Goal: Task Accomplishment & Management: Manage account settings

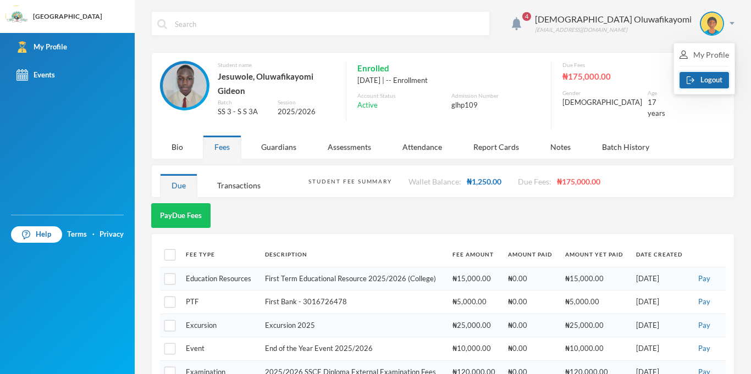
click at [706, 86] on button "Logout" at bounding box center [703, 80] width 49 height 16
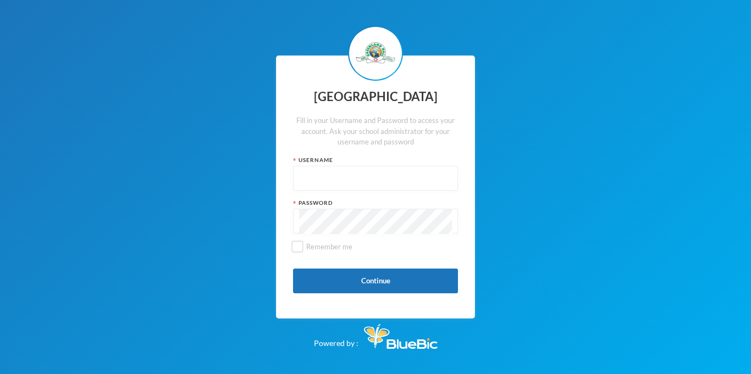
click at [318, 180] on input "text" at bounding box center [375, 179] width 153 height 25
type input "glhc21"
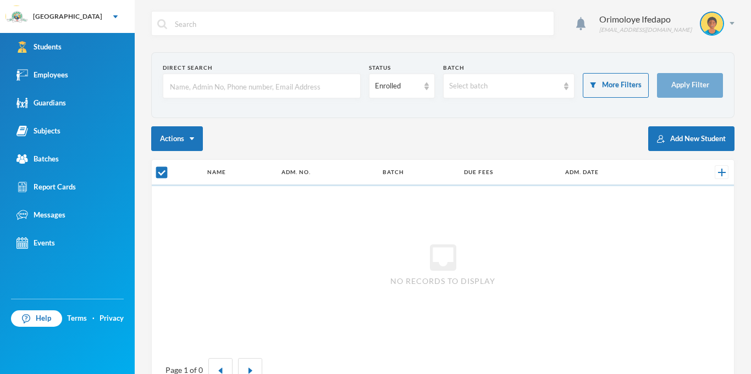
checkbox input "false"
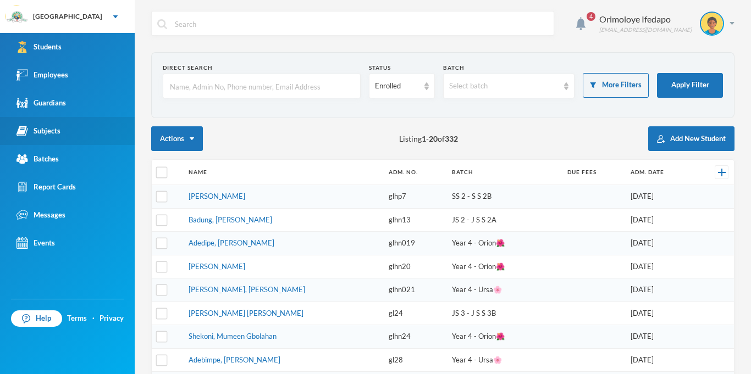
click at [63, 136] on link "Subjects" at bounding box center [67, 131] width 135 height 28
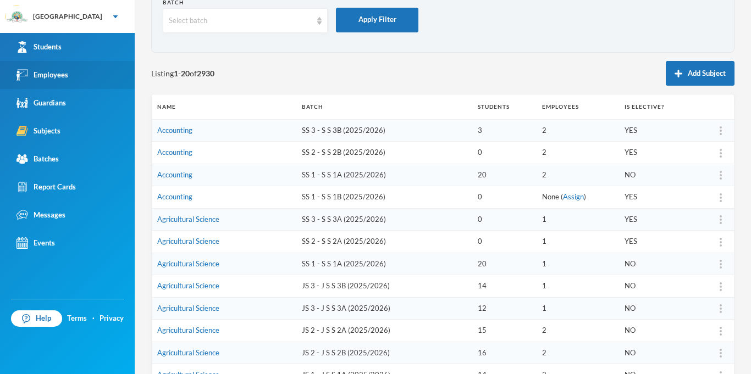
scroll to position [69, 0]
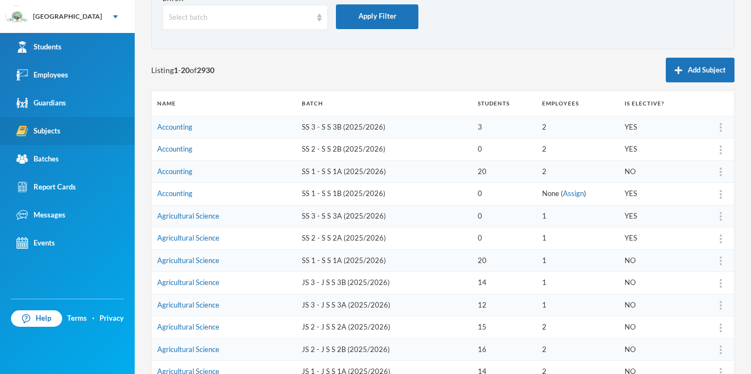
click at [52, 136] on div "Subjects" at bounding box center [38, 131] width 44 height 12
click at [264, 27] on div "Select batch" at bounding box center [245, 17] width 165 height 25
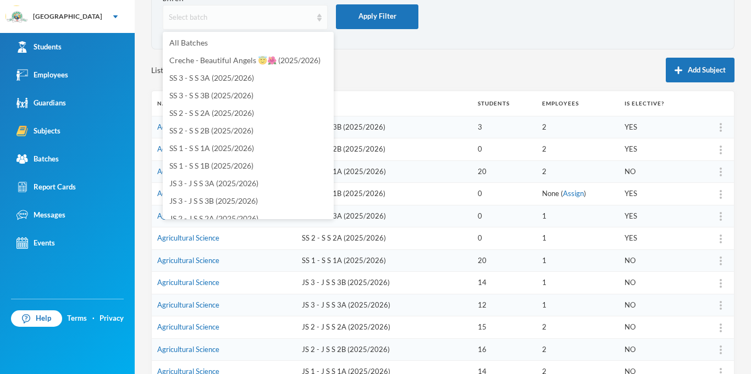
click at [285, 19] on div "Select batch" at bounding box center [240, 17] width 143 height 11
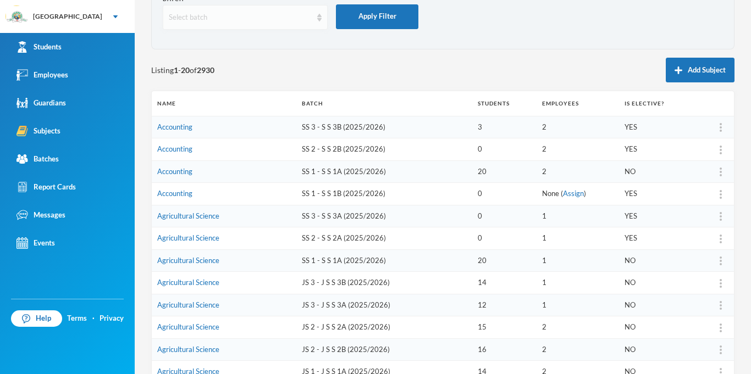
click at [279, 24] on div "Select batch" at bounding box center [245, 17] width 165 height 25
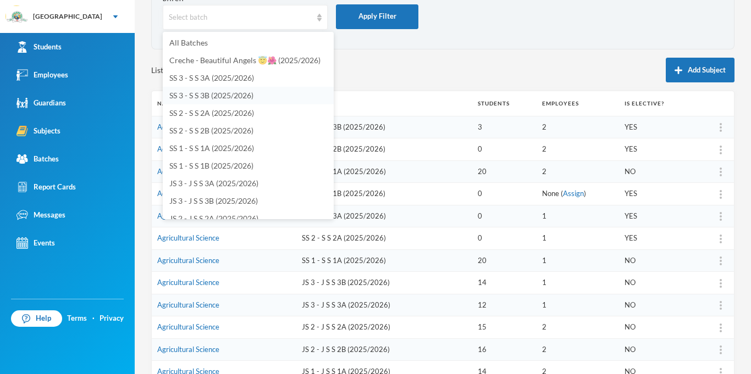
click at [260, 92] on li "SS 3 - S S 3B (2025/2026)" at bounding box center [248, 96] width 171 height 18
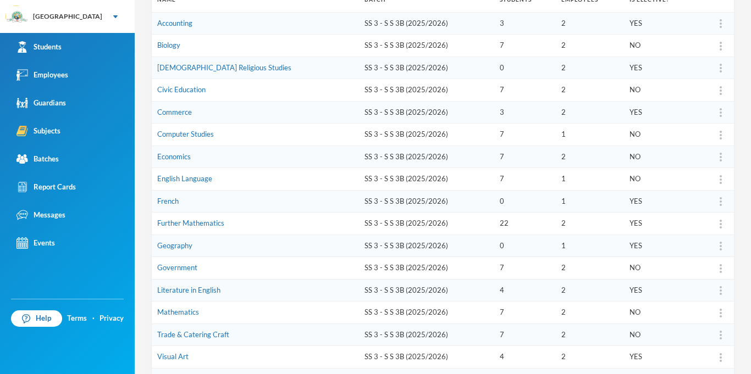
scroll to position [176, 0]
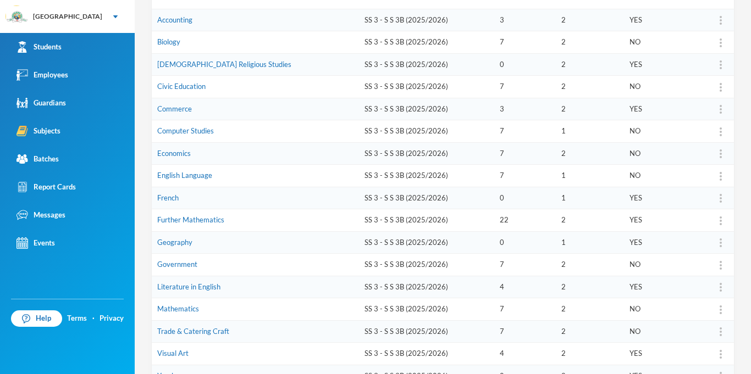
click at [720, 309] on img at bounding box center [720, 310] width 2 height 9
click at [714, 238] on div "Assign Employee" at bounding box center [692, 236] width 59 height 22
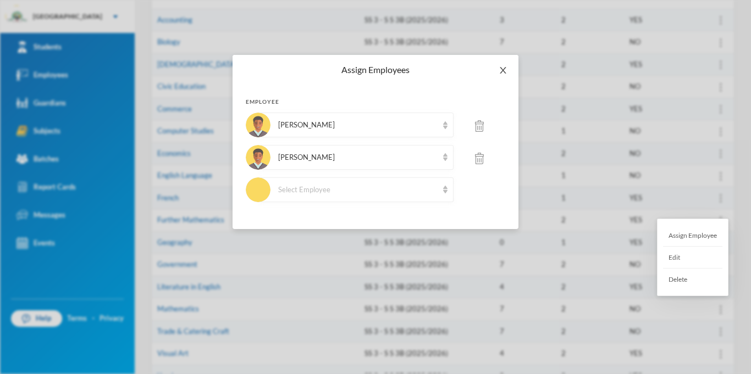
click at [504, 71] on icon "icon: close" at bounding box center [502, 70] width 9 height 9
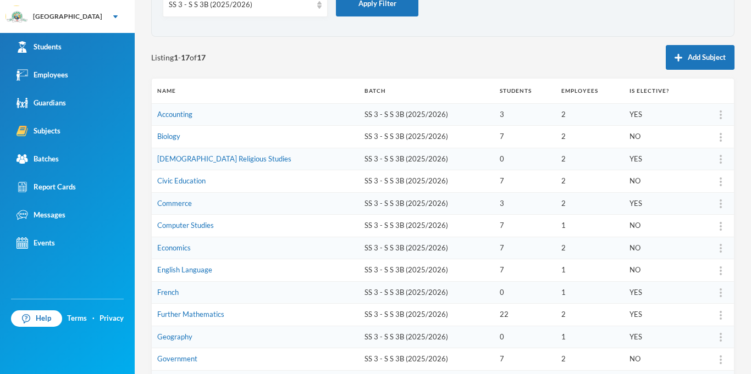
scroll to position [0, 0]
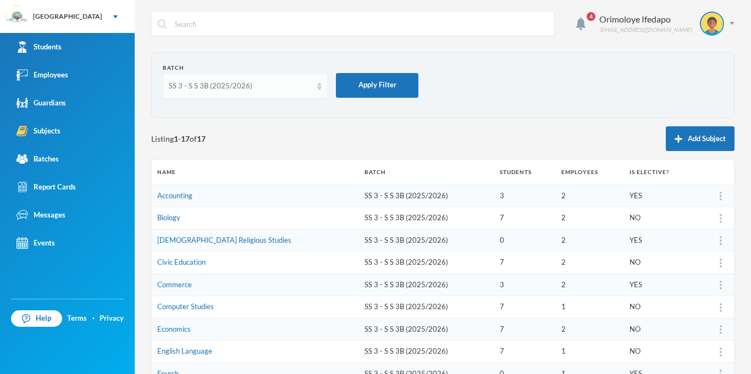
click at [280, 84] on div "SS 3 - S S 3B (2025/2026)" at bounding box center [240, 86] width 143 height 11
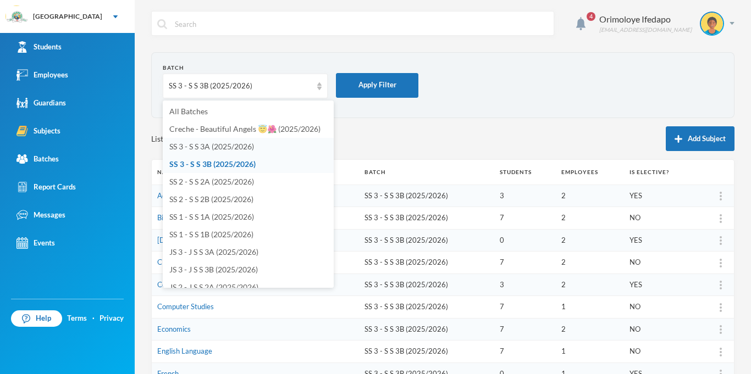
click at [267, 145] on li "SS 3 - S S 3A (2025/2026)" at bounding box center [248, 147] width 171 height 18
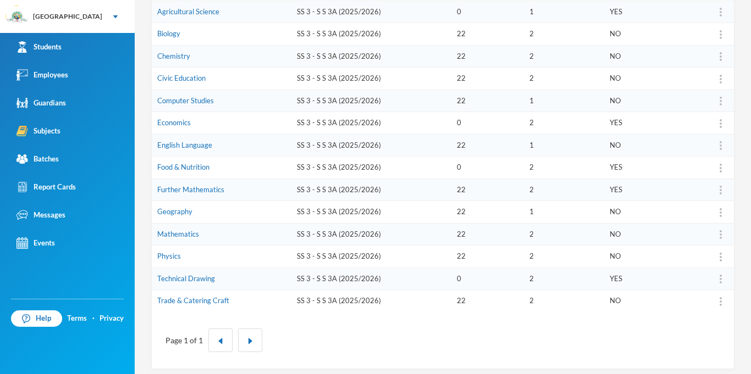
scroll to position [190, 0]
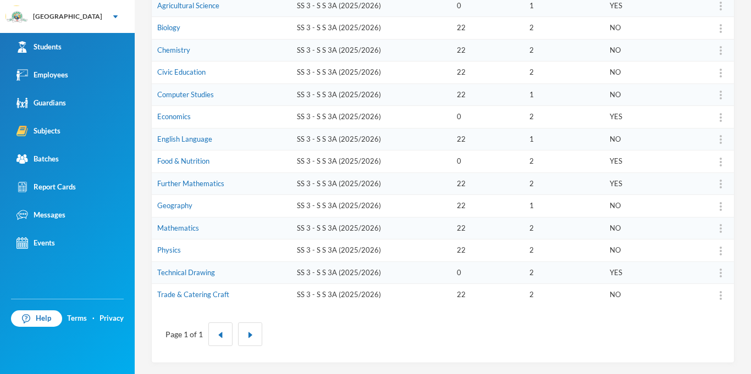
click at [228, 230] on td "Mathematics" at bounding box center [222, 228] width 140 height 23
click at [184, 232] on link "Mathematics" at bounding box center [178, 228] width 42 height 9
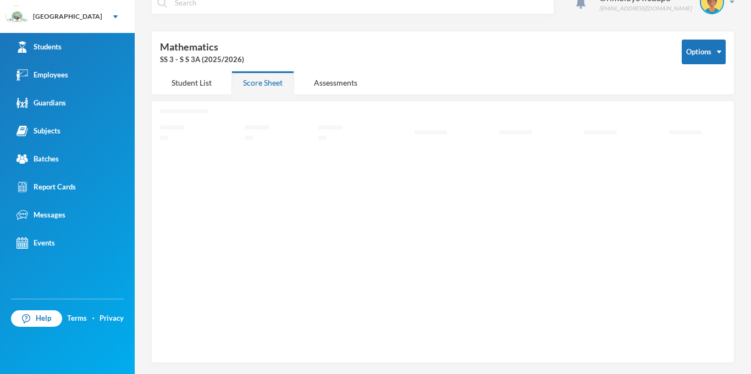
scroll to position [21, 0]
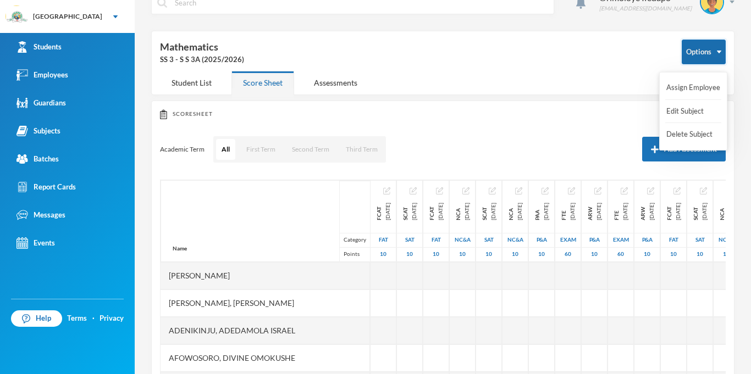
click at [712, 51] on button "Options" at bounding box center [703, 52] width 44 height 25
click at [695, 87] on button "Assign Employee" at bounding box center [693, 88] width 56 height 20
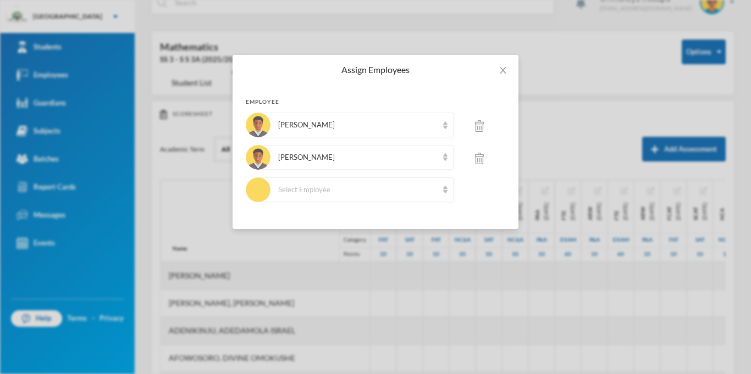
click at [481, 163] on img at bounding box center [479, 159] width 9 height 12
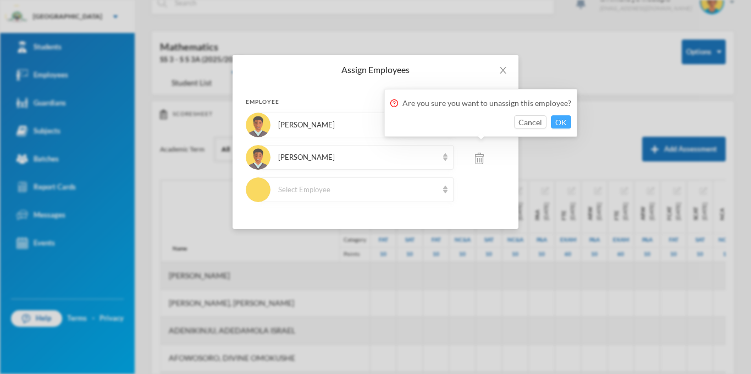
click at [563, 119] on button "OK" at bounding box center [561, 121] width 20 height 13
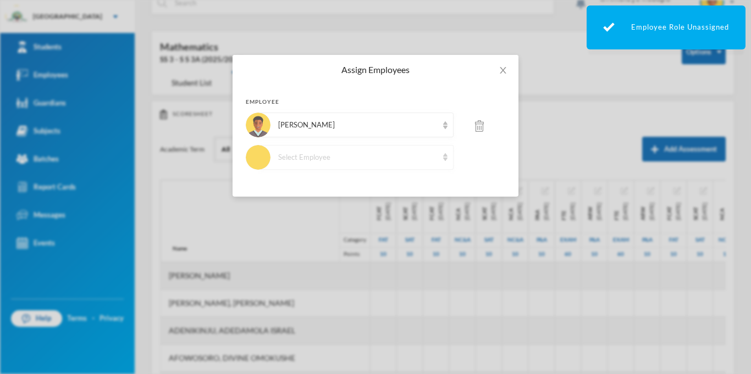
click at [334, 167] on div "Select Employee" at bounding box center [355, 157] width 195 height 25
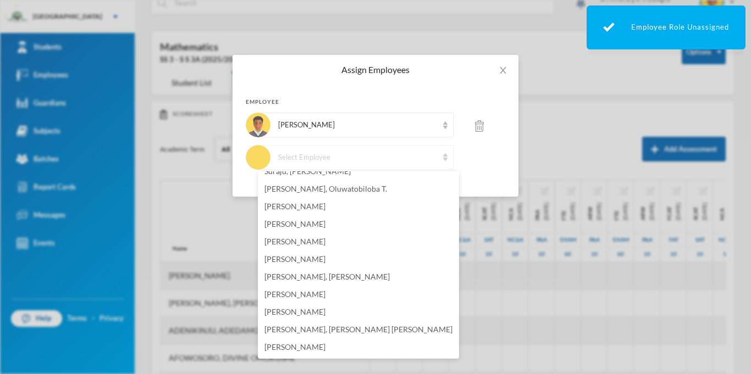
scroll to position [0, 0]
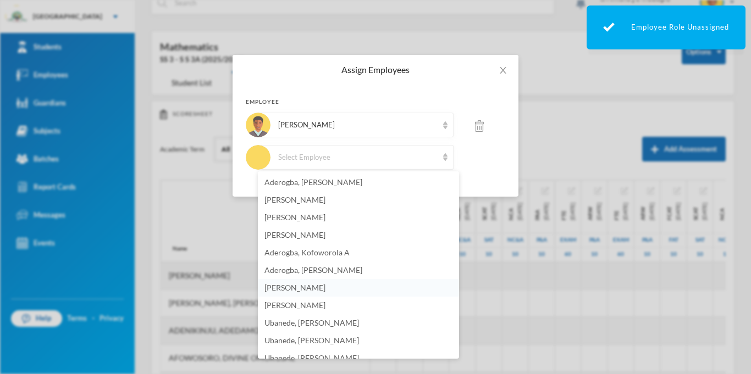
click at [346, 287] on li "Gabriel, Olujimi A." at bounding box center [358, 288] width 201 height 18
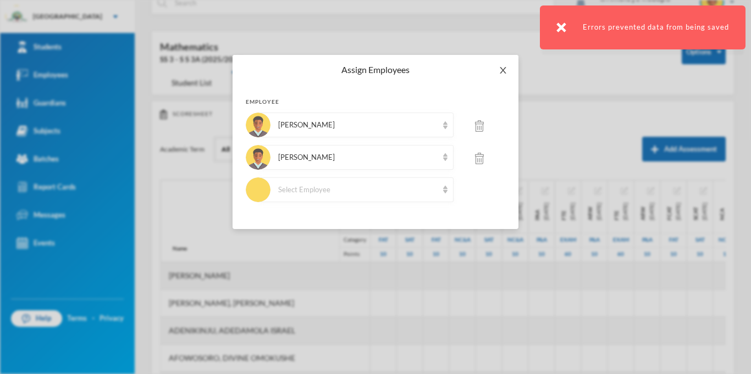
click at [509, 72] on span "Close" at bounding box center [502, 70] width 31 height 31
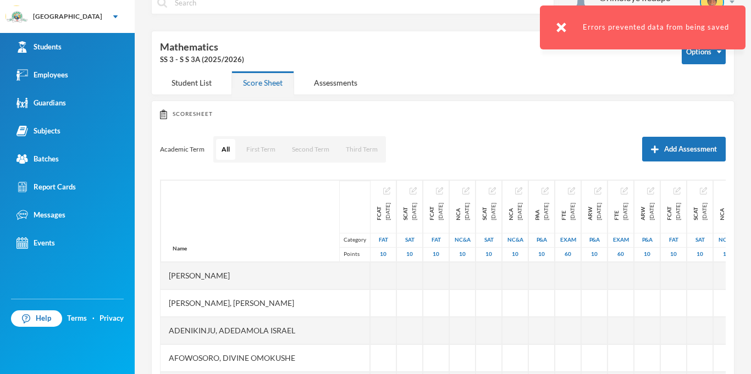
click at [505, 73] on div "Options Mathematics SS 3 - S S 3A (2025/2026) Student List Score Sheet Assessme…" at bounding box center [442, 63] width 583 height 64
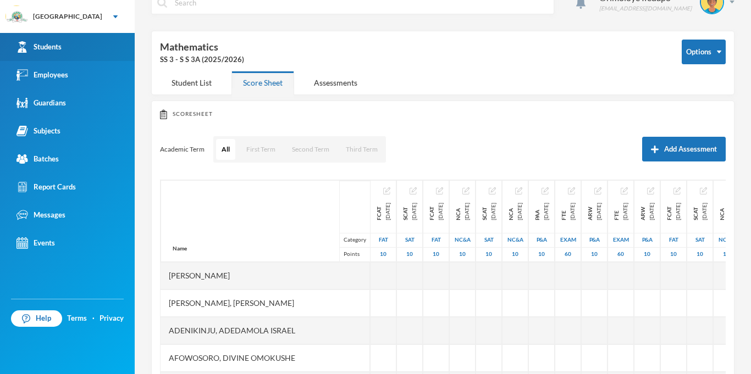
click at [71, 48] on link "Students" at bounding box center [67, 47] width 135 height 28
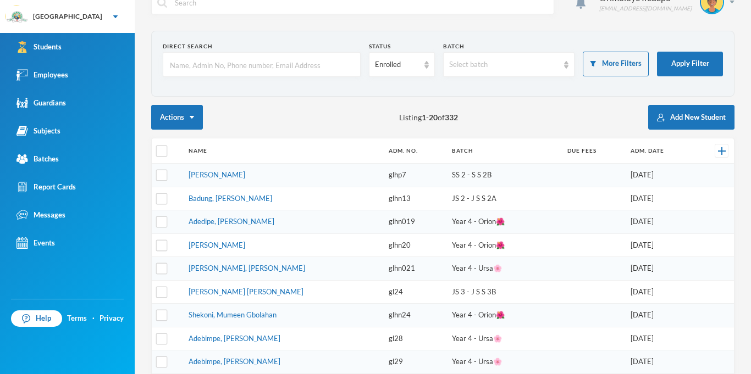
click at [215, 65] on input "text" at bounding box center [262, 65] width 186 height 25
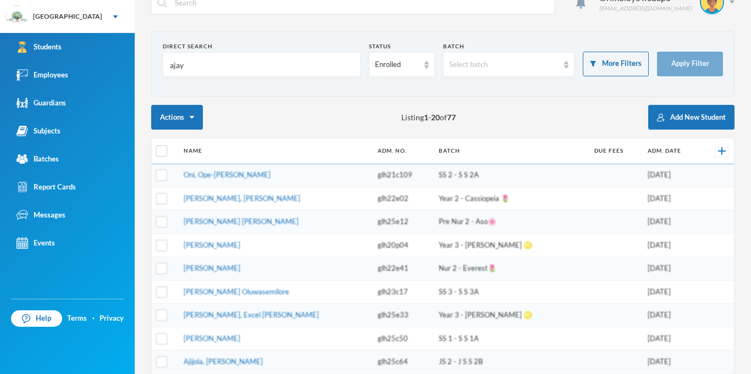
type input "ajayi"
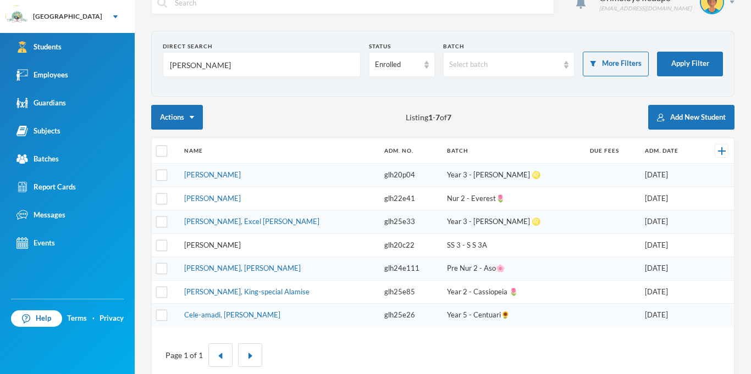
click at [220, 246] on link "Ajayi, Emmanuel Oluwajomiloju" at bounding box center [212, 245] width 57 height 9
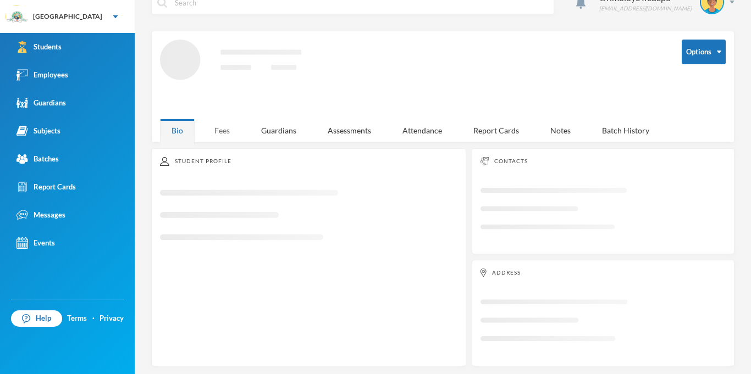
click at [220, 137] on div "Fees" at bounding box center [222, 131] width 38 height 24
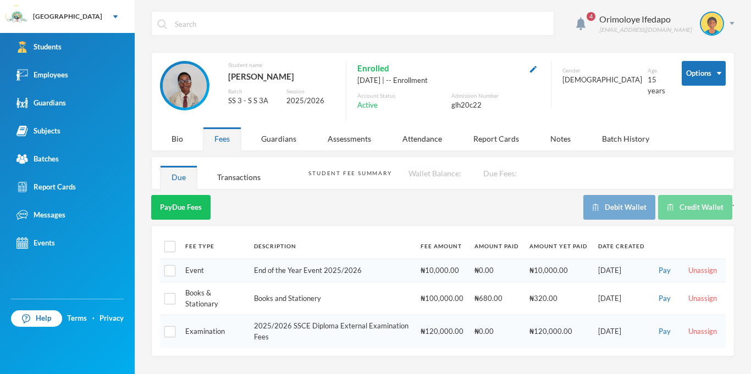
click at [169, 253] on th at bounding box center [170, 246] width 20 height 25
click at [170, 248] on input "checkbox" at bounding box center [170, 247] width 12 height 12
checkbox input "true"
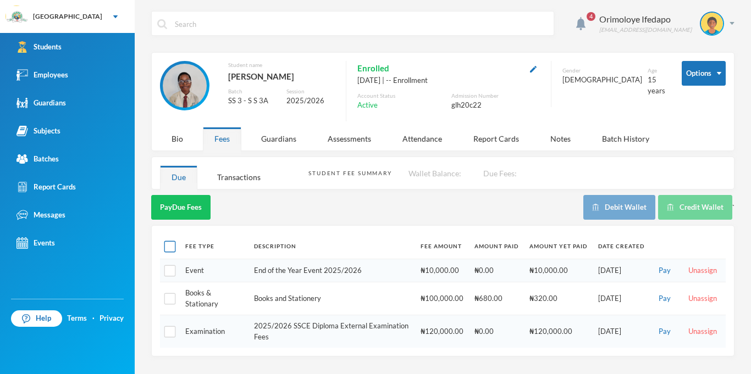
checkbox input "true"
click at [170, 302] on input "checkbox" at bounding box center [170, 299] width 12 height 12
checkbox input "false"
click at [229, 170] on div "Transactions" at bounding box center [239, 177] width 66 height 24
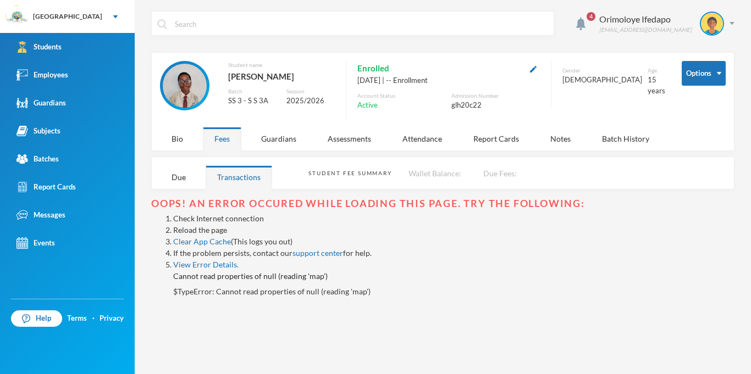
click at [195, 227] on link "Reload the page" at bounding box center [200, 229] width 54 height 9
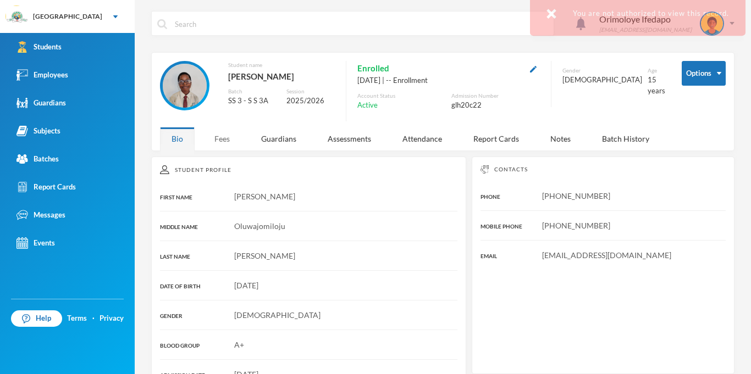
click at [221, 145] on div "Fees" at bounding box center [222, 139] width 38 height 24
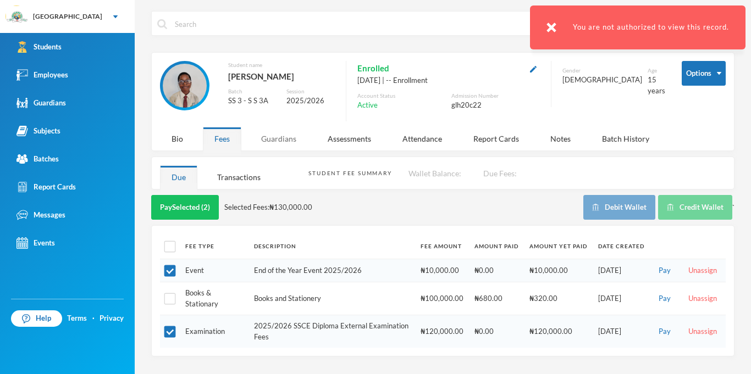
click at [286, 138] on div "Guardians" at bounding box center [278, 139] width 58 height 24
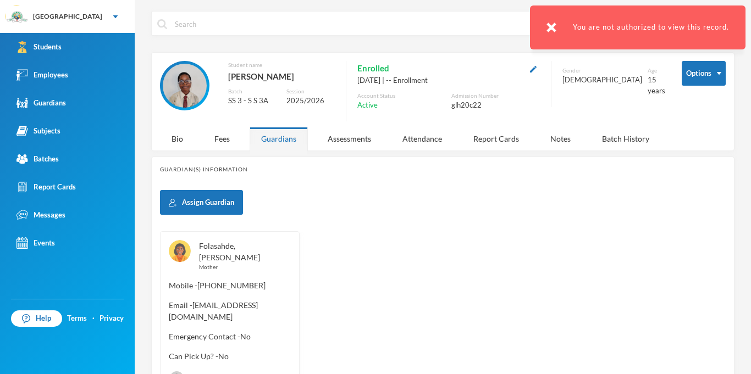
click at [229, 248] on link "Folasahde, Ajayi" at bounding box center [229, 251] width 61 height 21
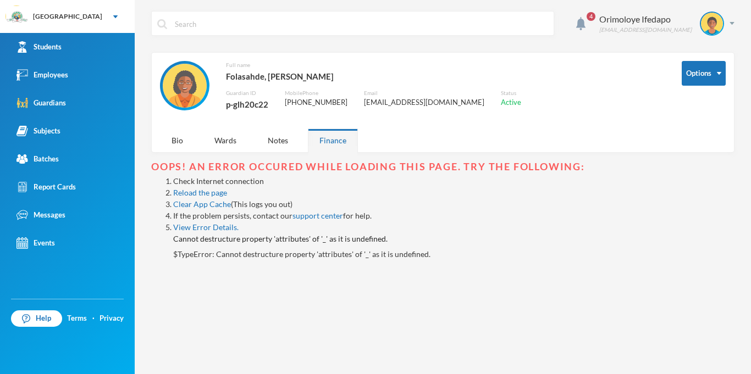
click at [240, 103] on div "p-glh20c22" at bounding box center [247, 104] width 42 height 14
copy div "p-glh20c22"
click at [731, 26] on div "Orimoloye Ifedapo dapo.orimoloye@greenlandhall.org" at bounding box center [662, 24] width 143 height 24
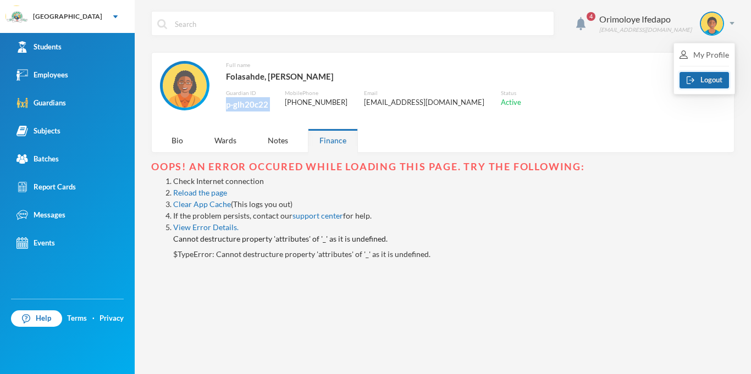
click at [690, 83] on img "button" at bounding box center [690, 80] width 8 height 8
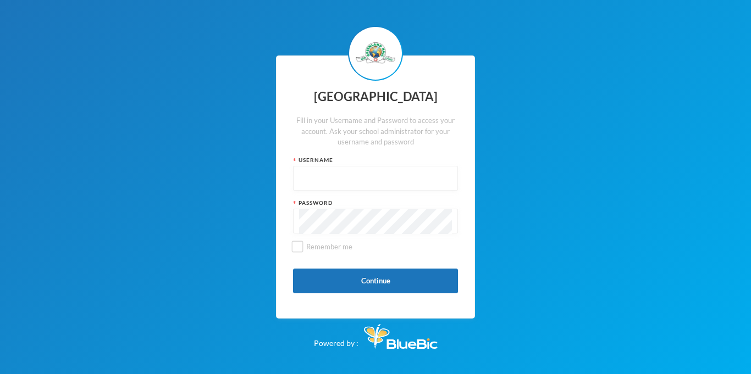
click at [335, 176] on input "text" at bounding box center [375, 179] width 153 height 25
paste input "p-glh20c22"
type input "p-glh20c22"
click at [381, 277] on button "Continue" at bounding box center [375, 281] width 165 height 25
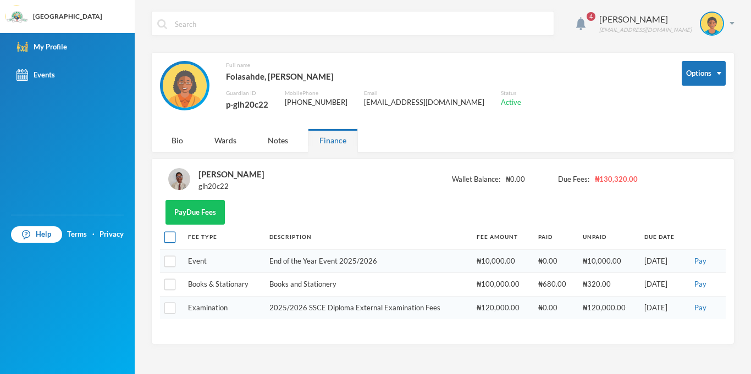
click at [166, 236] on input "checkbox" at bounding box center [170, 238] width 12 height 12
checkbox input "true"
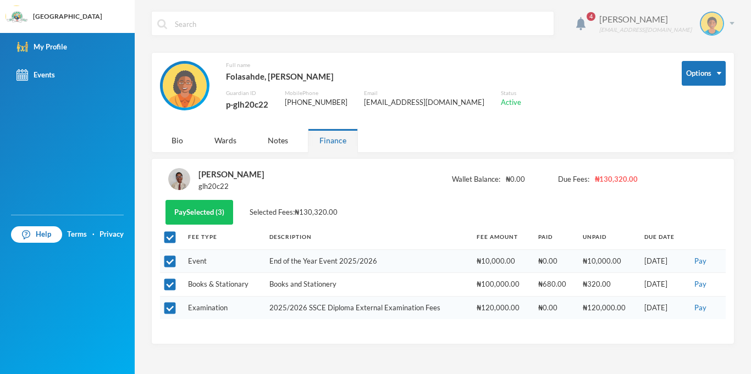
click at [734, 24] on img at bounding box center [731, 23] width 5 height 3
click at [709, 81] on button "Logout" at bounding box center [703, 80] width 49 height 16
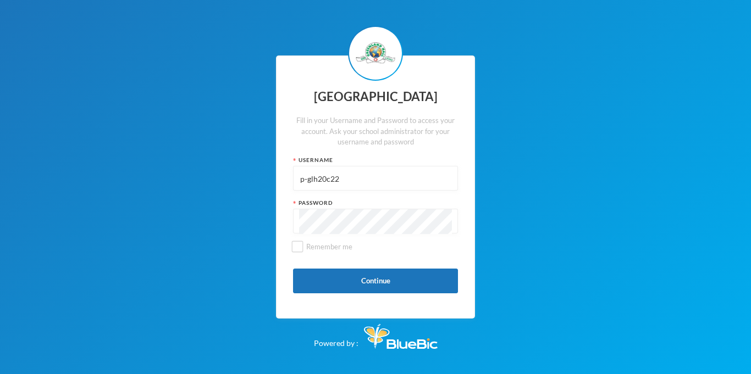
click at [363, 168] on input "p-glh20c22" at bounding box center [375, 179] width 153 height 25
click at [385, 275] on button "Continue" at bounding box center [375, 281] width 165 height 25
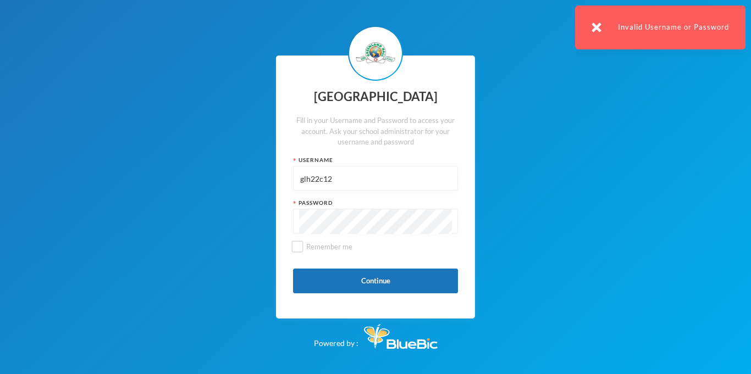
click at [359, 179] on input "glh22c12" at bounding box center [375, 179] width 153 height 25
type input "glhc21"
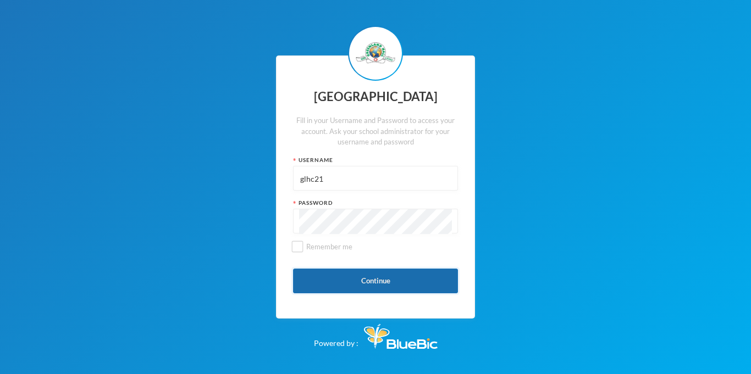
click at [396, 291] on button "Continue" at bounding box center [375, 281] width 165 height 25
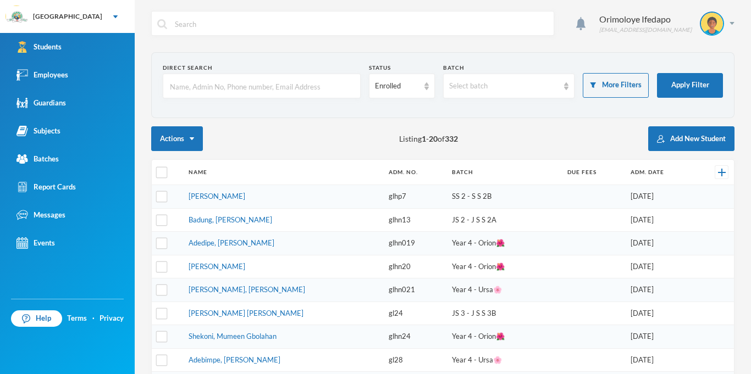
checkbox input "false"
click at [248, 81] on input "text" at bounding box center [262, 86] width 186 height 25
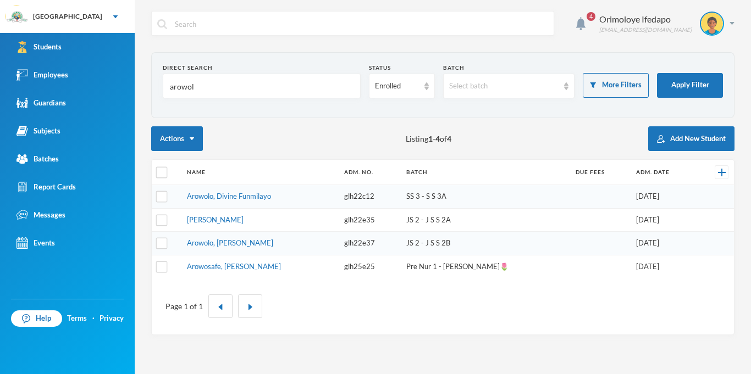
type input "arowolo"
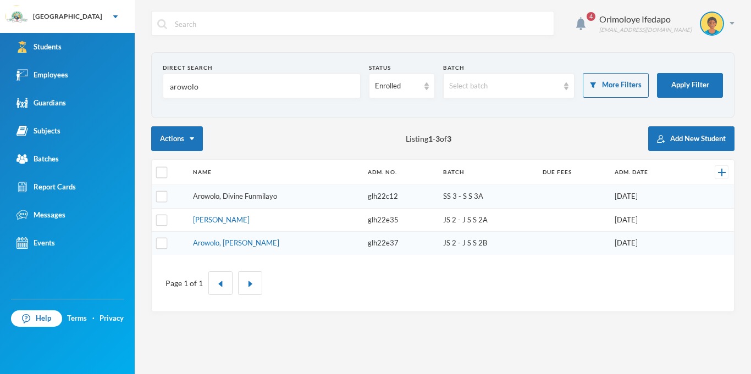
click at [244, 195] on link "Arowolo, Divine Funmilayo" at bounding box center [235, 196] width 84 height 9
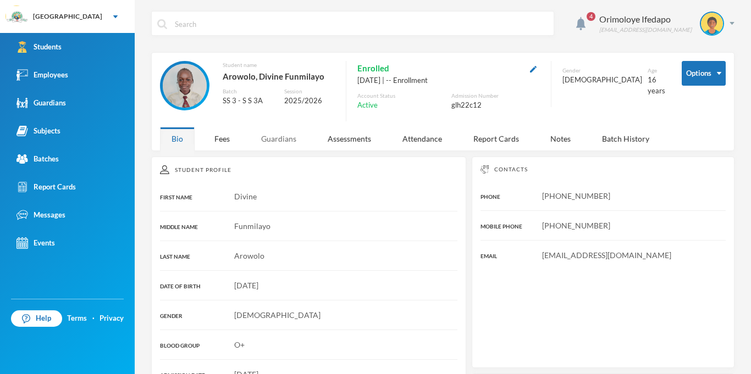
click at [280, 146] on div "Guardians" at bounding box center [278, 139] width 58 height 24
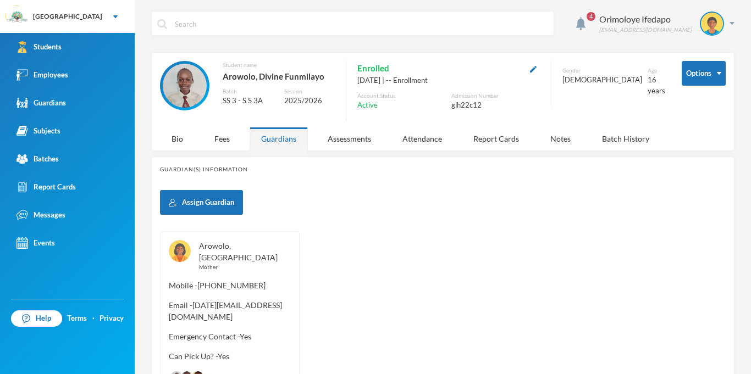
click at [213, 251] on link "Arowolo, Bola" at bounding box center [238, 251] width 79 height 21
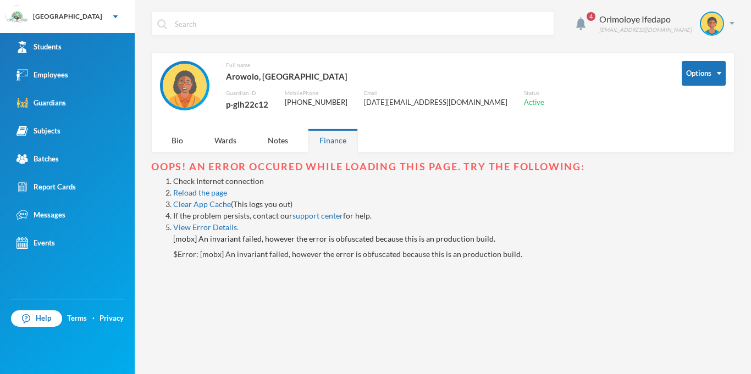
click at [241, 107] on div "p-glh22c12" at bounding box center [247, 104] width 42 height 14
copy div "p-glh22c12"
click at [733, 26] on div "Orimoloye Ifedapo dapo.orimoloye@greenlandhall.org" at bounding box center [662, 24] width 143 height 24
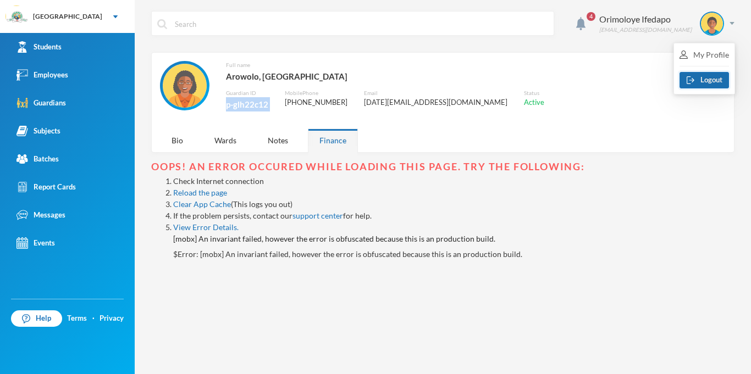
click at [700, 75] on button "Logout" at bounding box center [703, 80] width 49 height 16
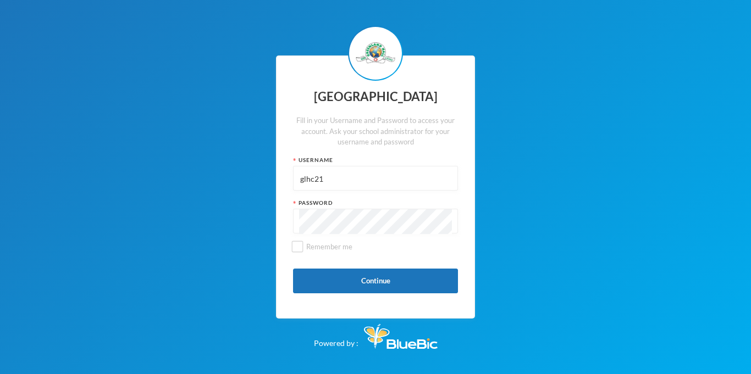
click at [320, 185] on input "glhc21" at bounding box center [375, 179] width 153 height 25
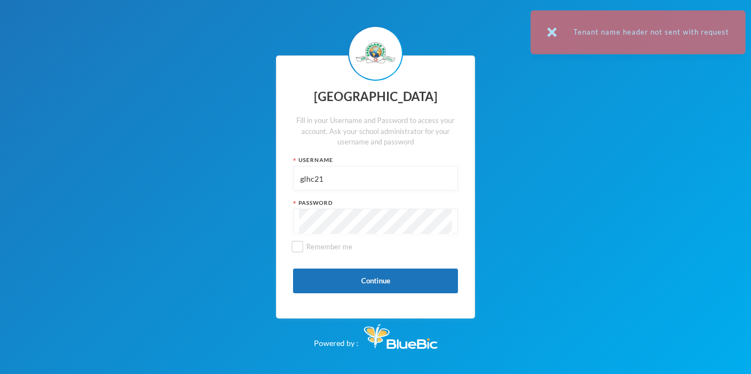
click at [320, 185] on input "glhc21" at bounding box center [375, 179] width 153 height 25
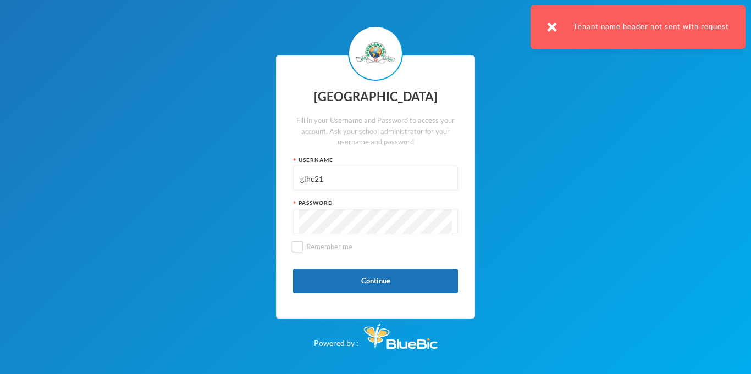
click at [320, 185] on input "glhc21" at bounding box center [375, 179] width 153 height 25
paste input "p-glh22c12"
type input "p-glh22c12"
click at [379, 284] on button "Continue" at bounding box center [375, 281] width 165 height 25
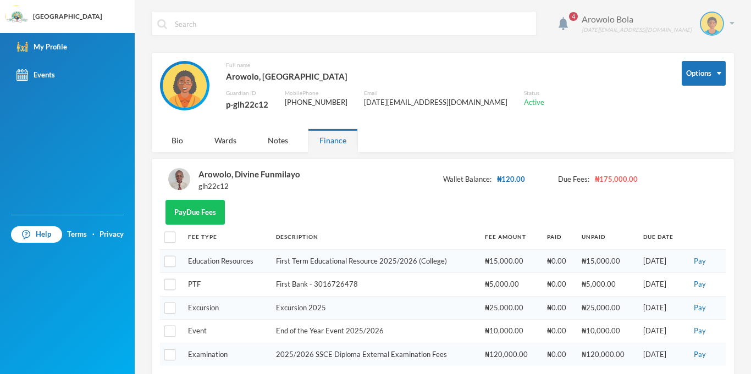
click at [725, 28] on div "Arowolo Bola sunday2230@gmail.com" at bounding box center [653, 24] width 161 height 24
click at [704, 78] on button "Logout" at bounding box center [703, 80] width 49 height 16
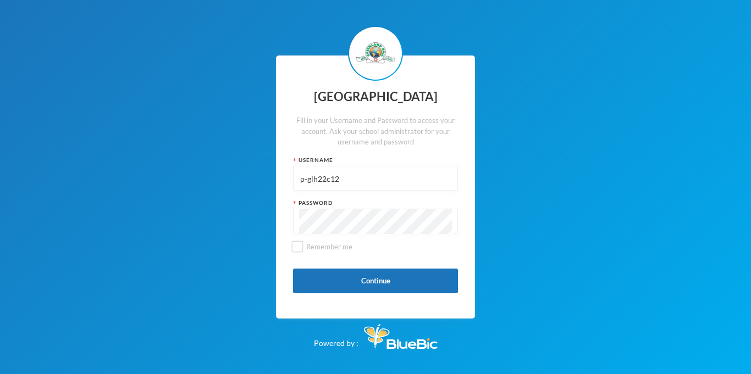
click at [347, 169] on input "p-glh22c12" at bounding box center [375, 179] width 153 height 25
type input "glhc21"
click at [386, 276] on button "Continue" at bounding box center [375, 281] width 165 height 25
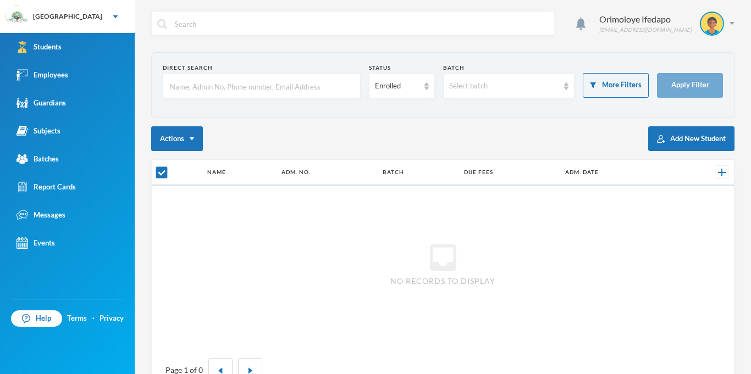
checkbox input "false"
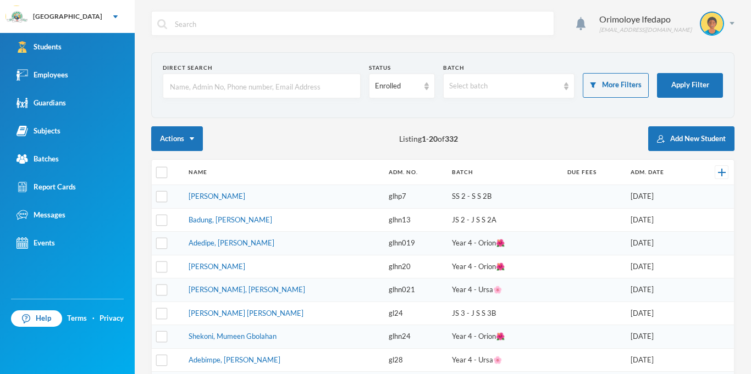
click at [251, 96] on input "text" at bounding box center [262, 86] width 186 height 25
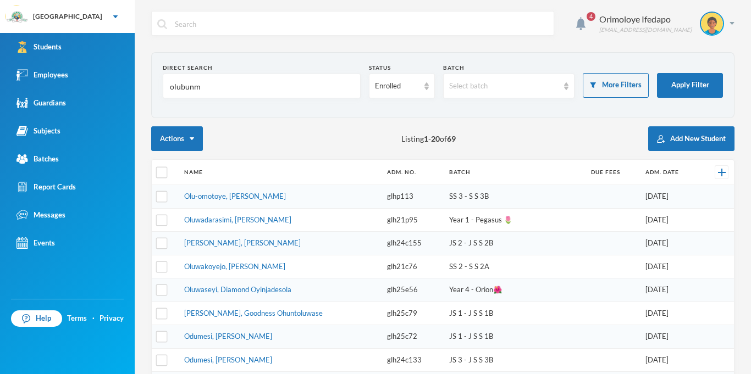
type input "olubunmi"
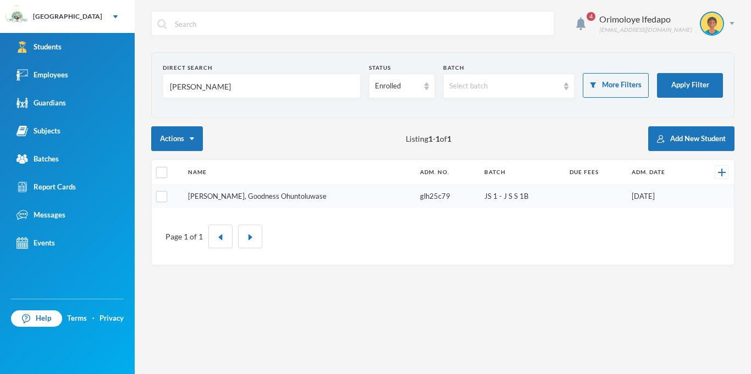
click at [244, 196] on link "Olubunmi, Goodness Ohuntoluwase" at bounding box center [257, 196] width 138 height 9
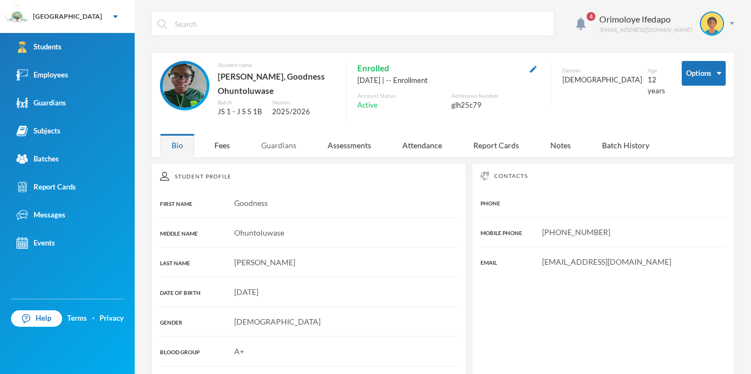
click at [278, 157] on div "Guardians" at bounding box center [278, 146] width 58 height 24
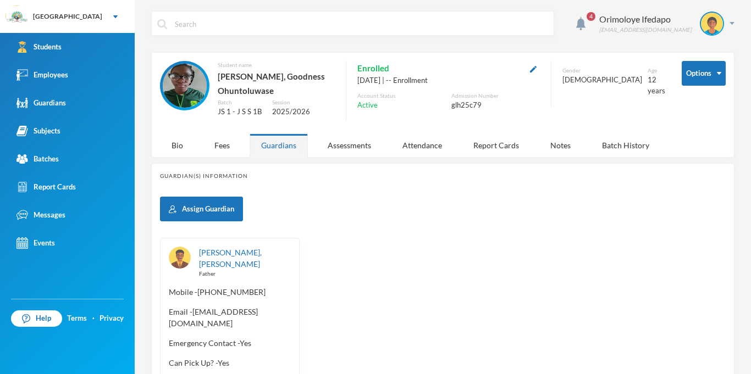
click at [278, 157] on div "Guardians" at bounding box center [278, 146] width 58 height 24
click at [255, 248] on link "Asake, Clement Olubunmi" at bounding box center [230, 258] width 63 height 21
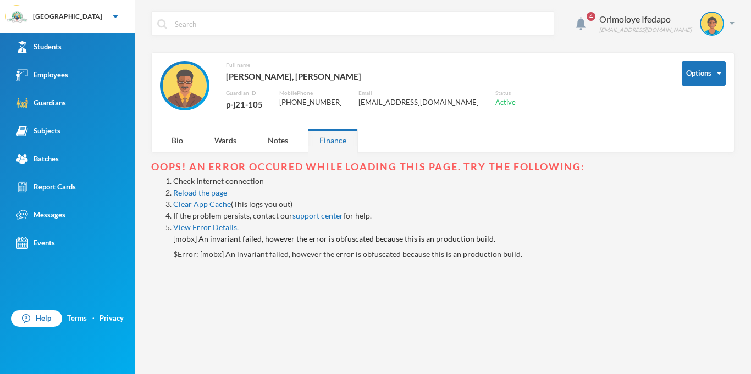
click at [245, 99] on div "p-j21-105" at bounding box center [244, 104] width 37 height 14
copy div "p-j21-105"
click at [734, 12] on div "Orimoloye Ifedapo dapo.orimoloye@greenlandhall.org" at bounding box center [662, 24] width 143 height 24
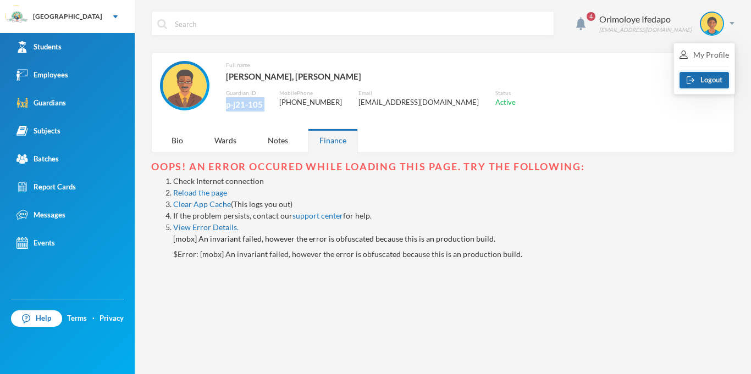
click at [712, 80] on button "Logout" at bounding box center [703, 80] width 49 height 16
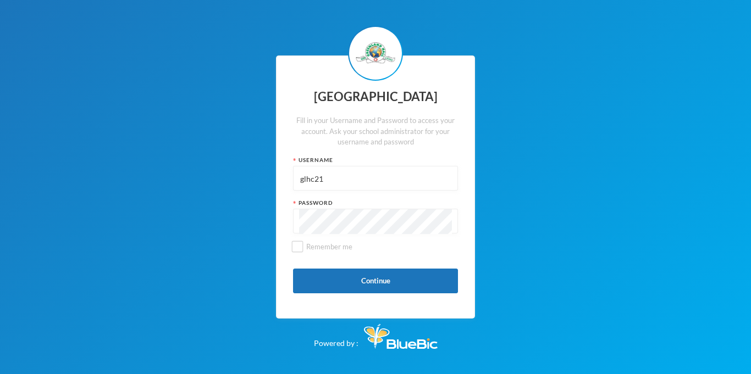
click at [353, 169] on input "glhc21" at bounding box center [375, 179] width 153 height 25
click at [359, 280] on button "Continue" at bounding box center [375, 281] width 165 height 25
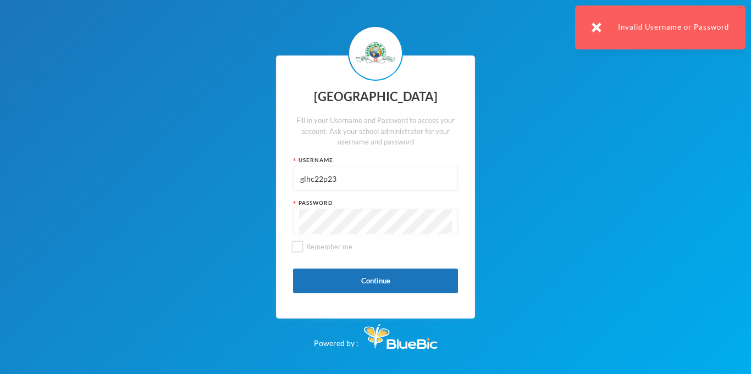
click at [424, 157] on div "Username" at bounding box center [375, 160] width 165 height 8
click at [413, 169] on input "glhc22p23" at bounding box center [375, 179] width 153 height 25
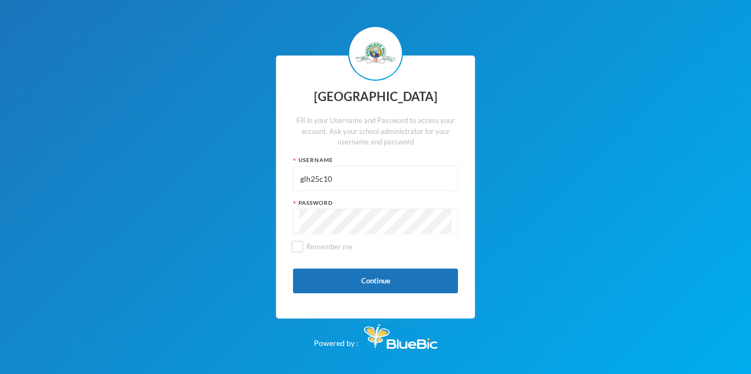
type input "glh25c10"
click at [396, 275] on button "Continue" at bounding box center [375, 281] width 165 height 25
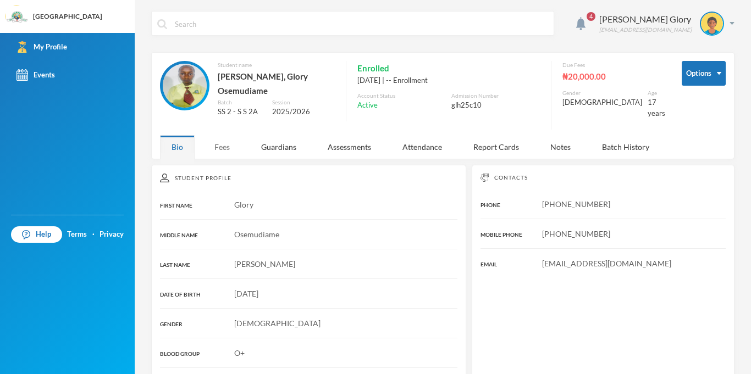
click at [220, 138] on div "Fees" at bounding box center [222, 147] width 38 height 24
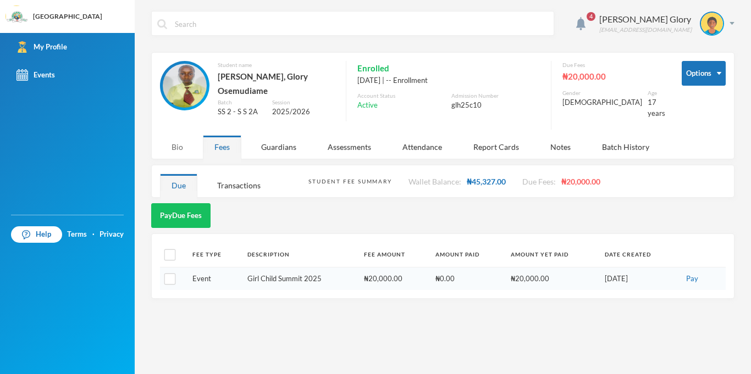
click at [171, 148] on div "Bio" at bounding box center [177, 147] width 35 height 24
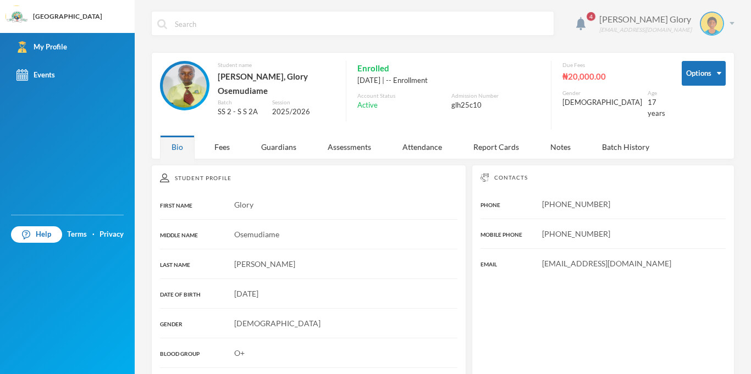
click at [731, 23] on img at bounding box center [731, 23] width 5 height 3
click at [705, 80] on button "Logout" at bounding box center [703, 80] width 49 height 16
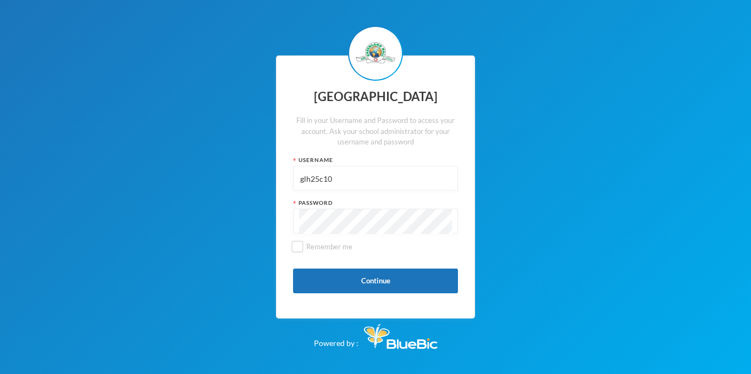
click at [353, 182] on input "glh25c10" at bounding box center [375, 179] width 153 height 25
type input "glh25c17"
click at [379, 269] on button "Continue" at bounding box center [375, 281] width 165 height 25
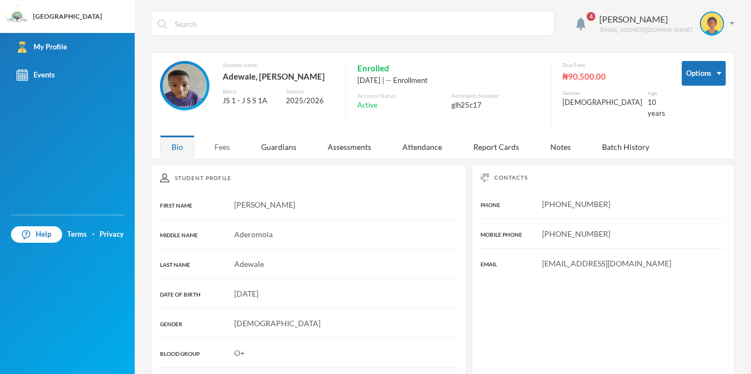
click at [225, 136] on div "Fees" at bounding box center [222, 147] width 38 height 24
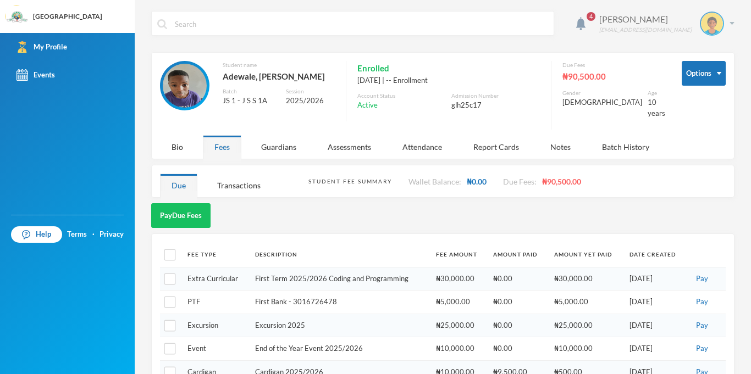
click at [731, 23] on img at bounding box center [731, 23] width 5 height 3
click at [704, 81] on button "Logout" at bounding box center [703, 80] width 49 height 16
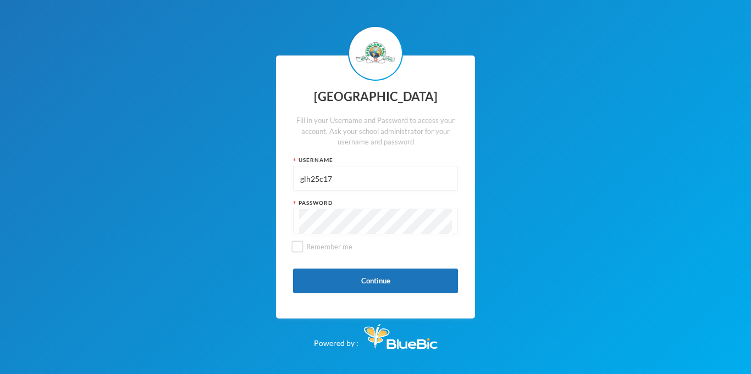
click at [322, 176] on input "glh25c17" at bounding box center [375, 179] width 153 height 25
type input "glhc21"
click at [354, 279] on button "Continue" at bounding box center [375, 281] width 165 height 25
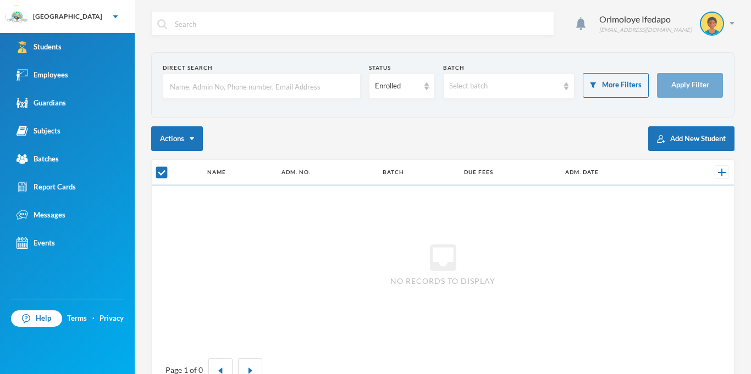
checkbox input "false"
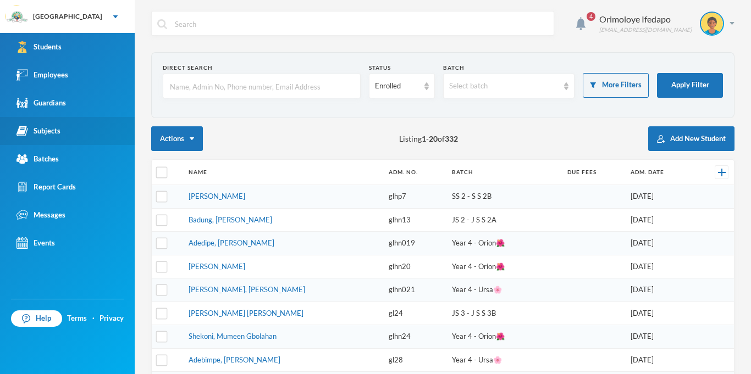
click at [62, 126] on link "Subjects" at bounding box center [67, 131] width 135 height 28
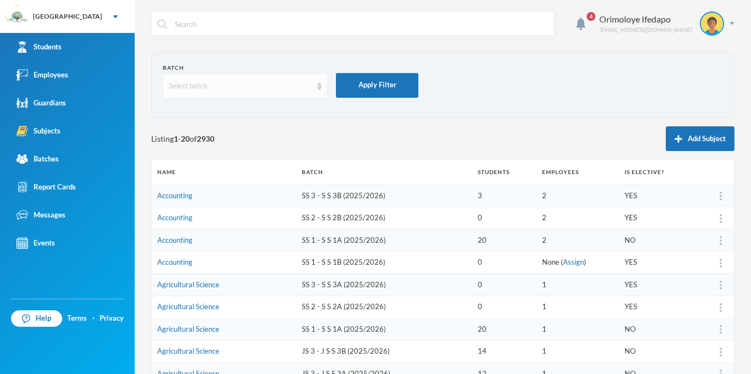
click at [237, 90] on div "Select batch" at bounding box center [240, 86] width 143 height 11
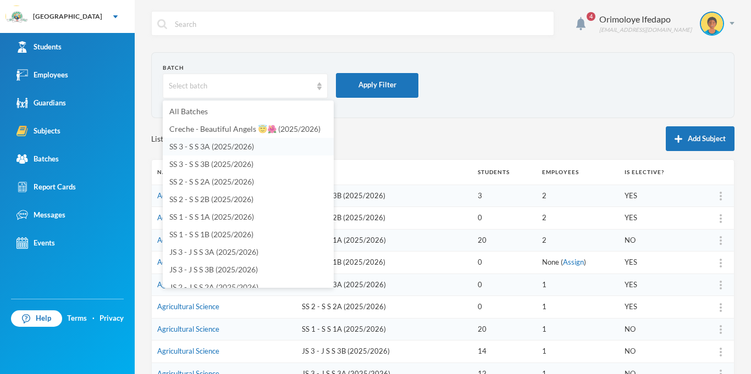
click at [228, 152] on li "SS 3 - S S 3A (2025/2026)" at bounding box center [248, 147] width 171 height 18
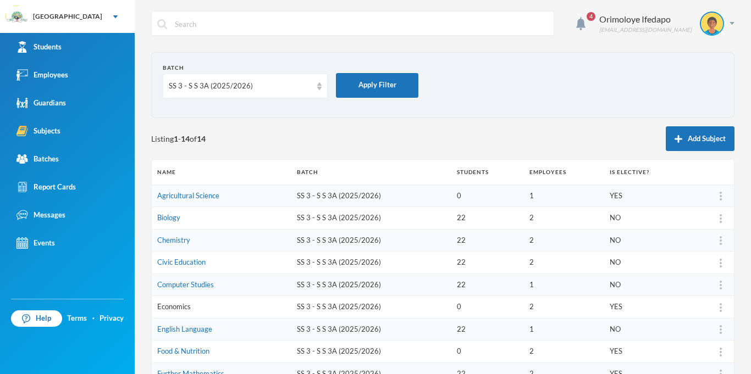
click at [172, 310] on link "Economics" at bounding box center [174, 306] width 34 height 9
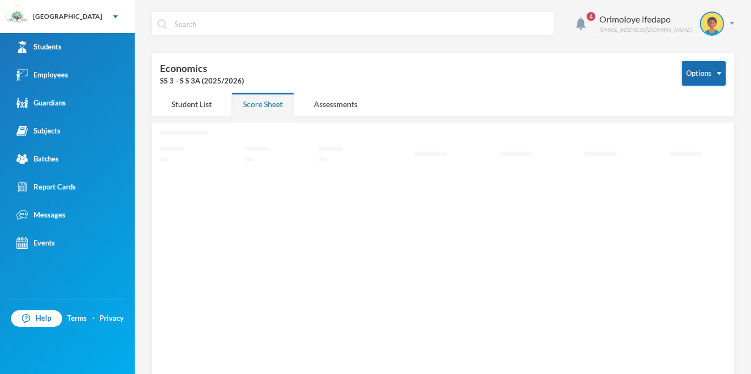
click at [717, 65] on button "Options" at bounding box center [703, 73] width 44 height 25
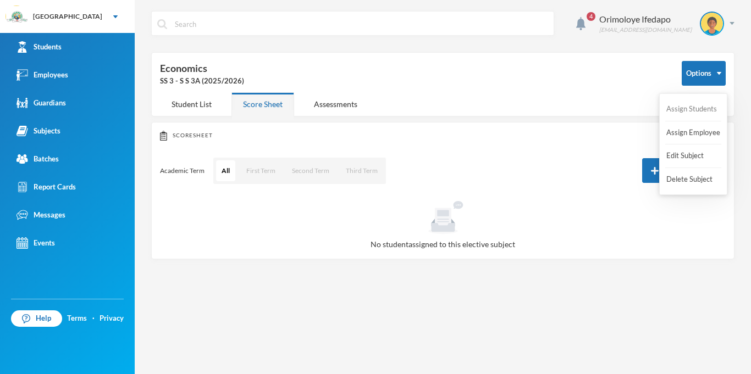
click at [692, 106] on button "Assign Students" at bounding box center [691, 109] width 53 height 20
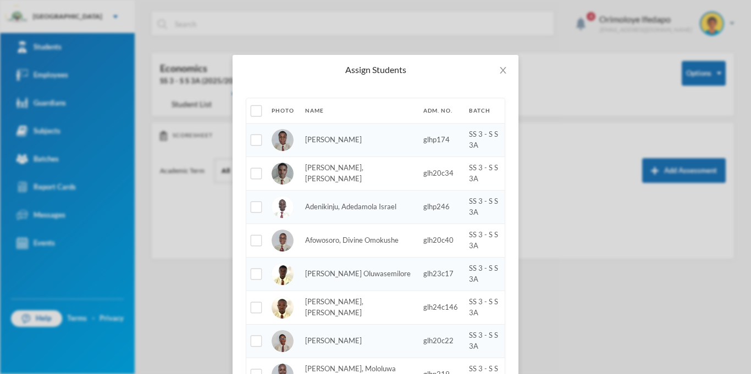
click at [694, 47] on div "Assign Students Photo Name Adm. No. Batch Abiodun, Stephen Aduragbemi glhp174 S…" at bounding box center [375, 187] width 751 height 374
click at [500, 70] on icon "icon: close" at bounding box center [502, 70] width 9 height 9
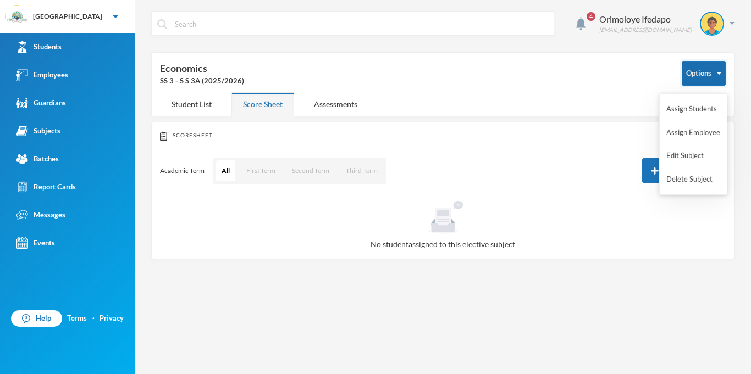
click at [715, 78] on button "Options" at bounding box center [703, 73] width 44 height 25
click at [706, 131] on button "Assign Employee" at bounding box center [693, 133] width 56 height 20
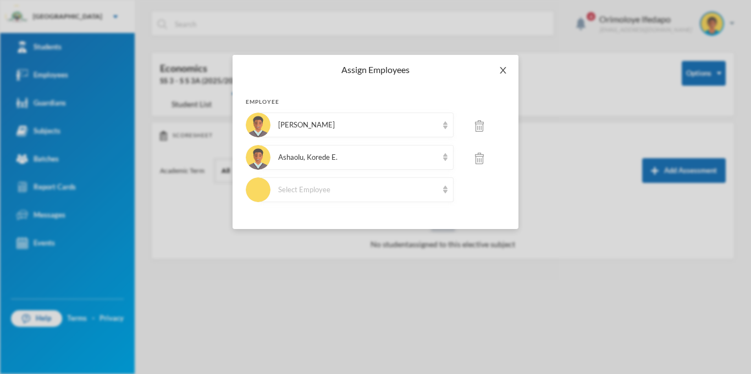
click at [503, 73] on icon "icon: close" at bounding box center [502, 70] width 9 height 9
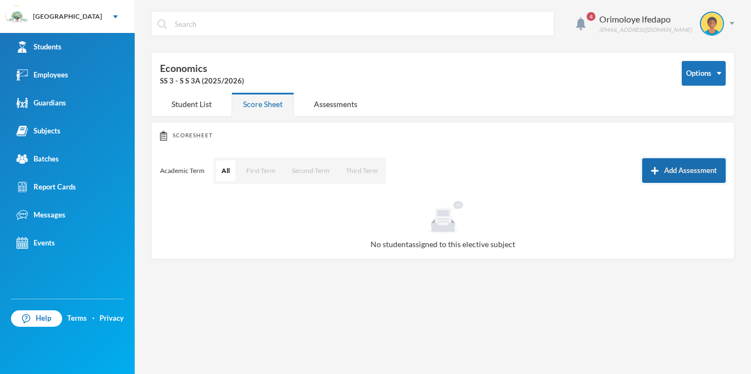
click at [673, 167] on button "Add Assessment" at bounding box center [684, 170] width 84 height 25
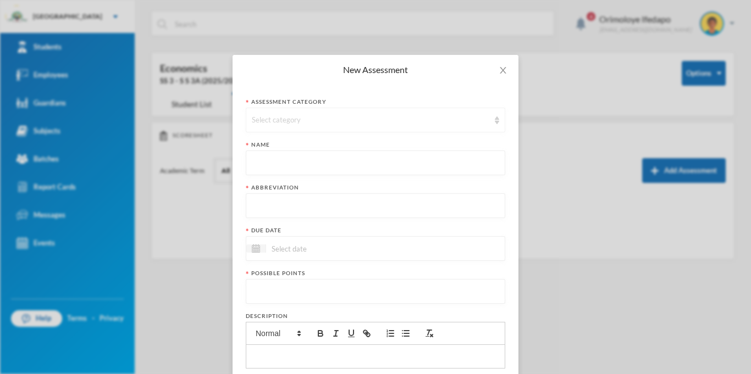
click at [348, 130] on div "Select category" at bounding box center [375, 120] width 259 height 25
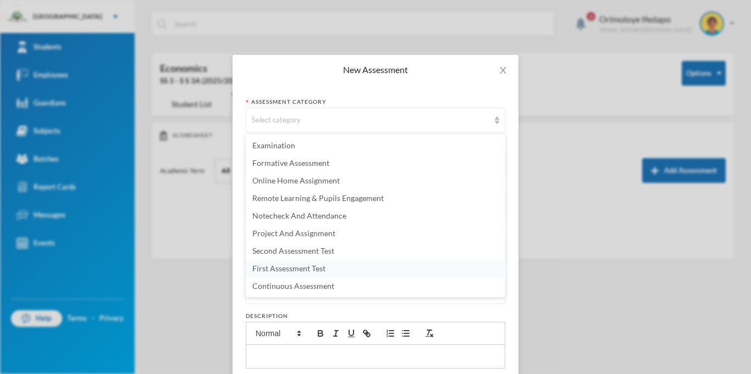
click at [319, 264] on span "First Assessment Test" at bounding box center [288, 268] width 73 height 9
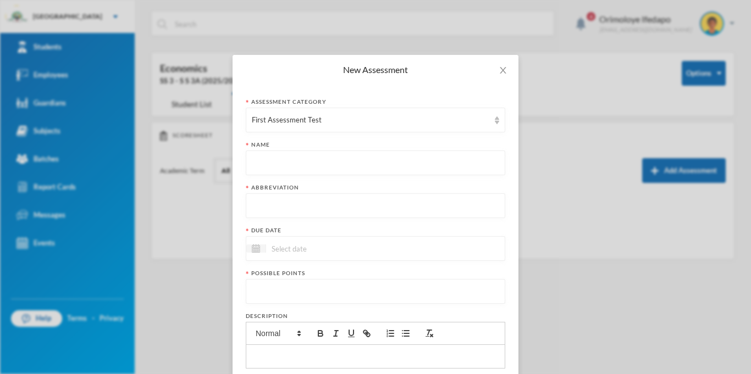
click at [319, 168] on input "text" at bounding box center [375, 163] width 247 height 25
type input "First Continuous Assessment"
type input "FCAT"
click at [331, 255] on div at bounding box center [375, 248] width 259 height 25
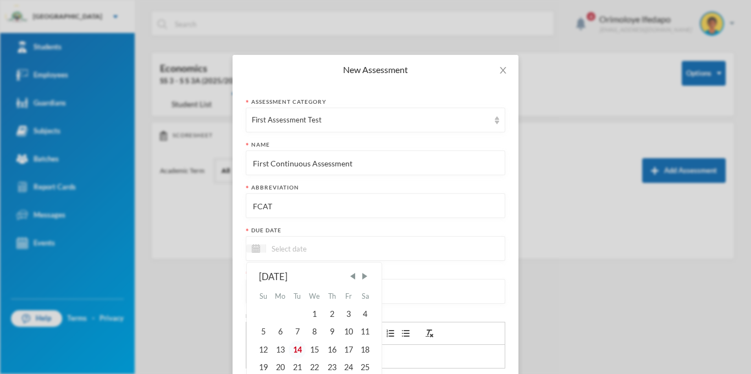
click at [299, 352] on div "14" at bounding box center [296, 350] width 16 height 18
type input "14/10/2025"
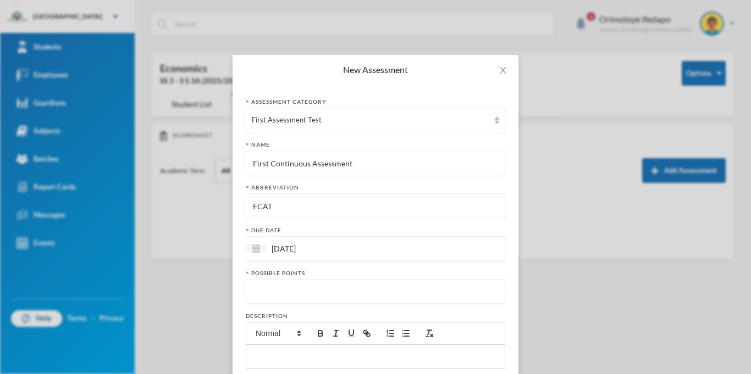
click at [307, 289] on input "number" at bounding box center [375, 292] width 247 height 25
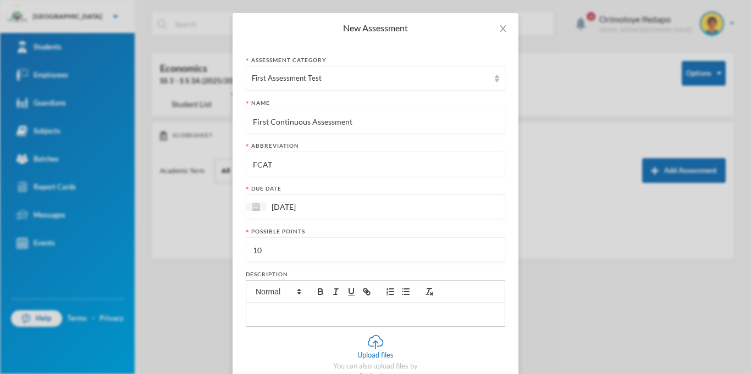
scroll to position [131, 0]
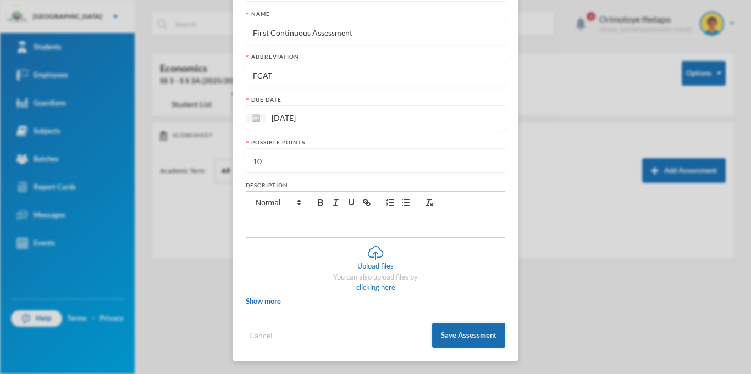
type input "10"
click at [463, 333] on button "Save Assessment" at bounding box center [468, 335] width 73 height 25
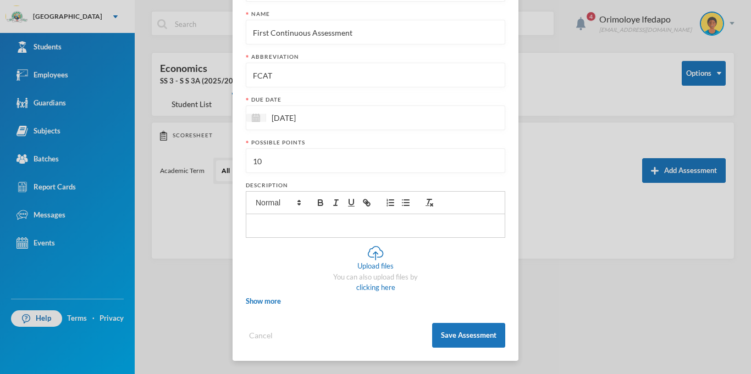
scroll to position [76, 0]
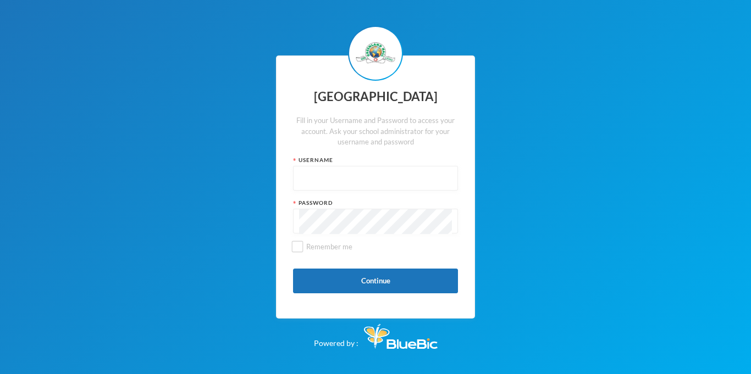
click at [373, 171] on input "text" at bounding box center [375, 179] width 153 height 25
click at [336, 291] on button "Continue" at bounding box center [375, 281] width 165 height 25
click at [383, 180] on input "glh25c79" at bounding box center [375, 179] width 153 height 25
type input "g"
paste input "p-j21-105"
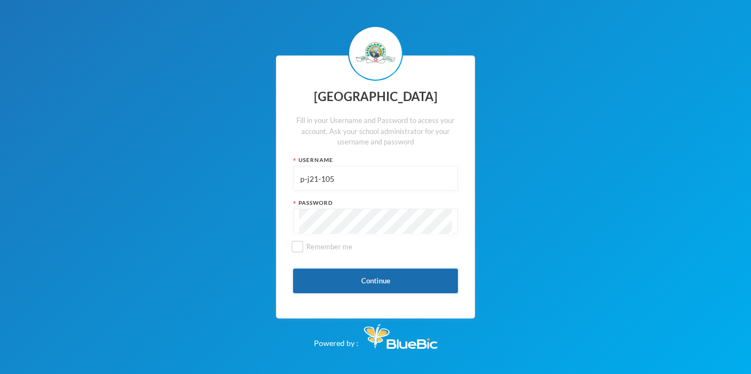
click at [368, 282] on button "Continue" at bounding box center [375, 281] width 165 height 25
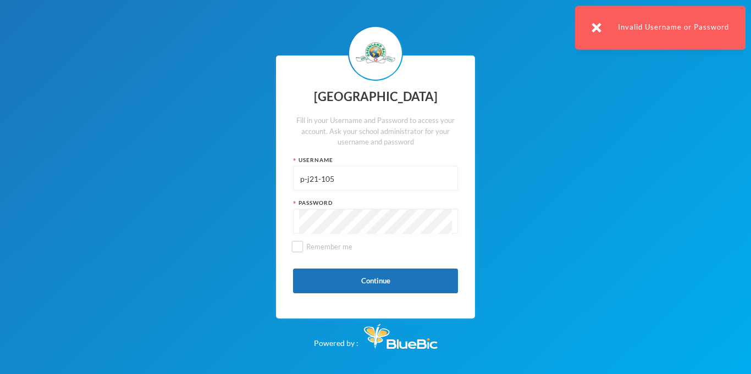
click at [352, 183] on input "p-j21-105" at bounding box center [375, 179] width 153 height 25
type input "p"
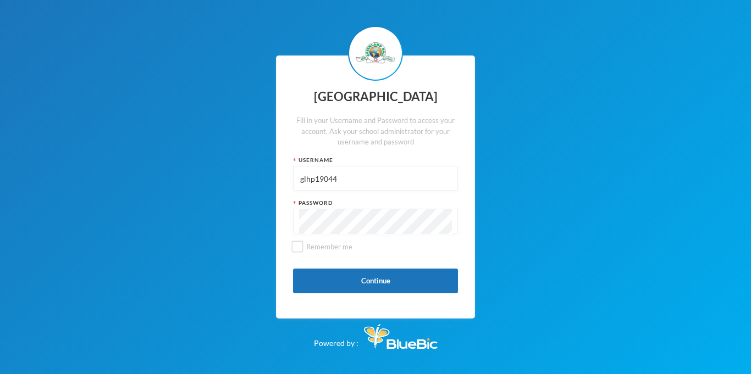
type input "glhp19044"
click at [337, 273] on button "Continue" at bounding box center [375, 281] width 165 height 25
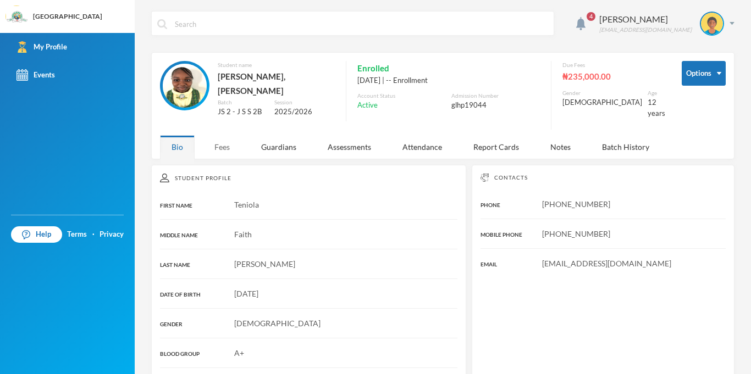
click at [221, 137] on div "Fees" at bounding box center [222, 147] width 38 height 24
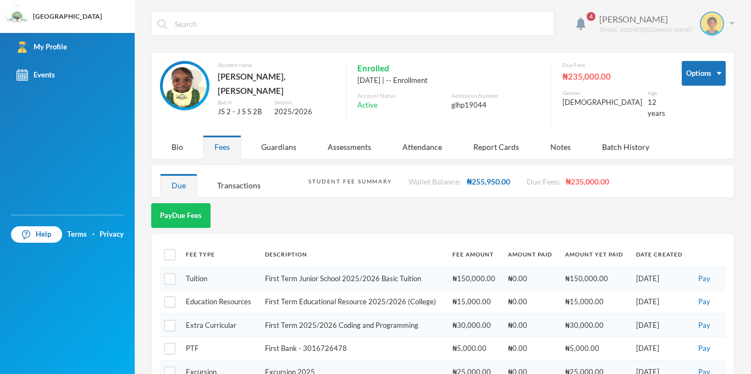
click at [727, 28] on div "Timothy Teniola glhp19044@greenlandhall.org" at bounding box center [662, 24] width 143 height 24
click at [691, 82] on img "button" at bounding box center [690, 80] width 8 height 8
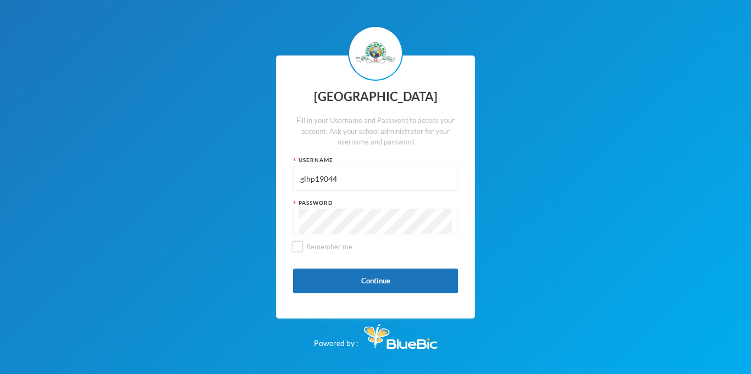
click at [387, 175] on input "glhp19044" at bounding box center [375, 179] width 153 height 25
type input "glhc21"
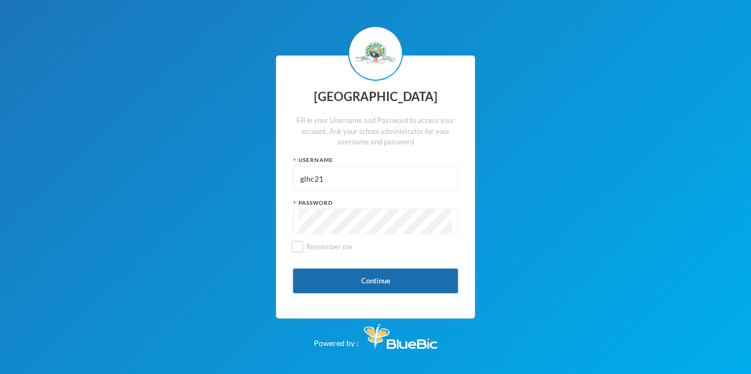
click at [396, 273] on button "Continue" at bounding box center [375, 281] width 165 height 25
click at [375, 275] on button "Continue" at bounding box center [375, 281] width 165 height 25
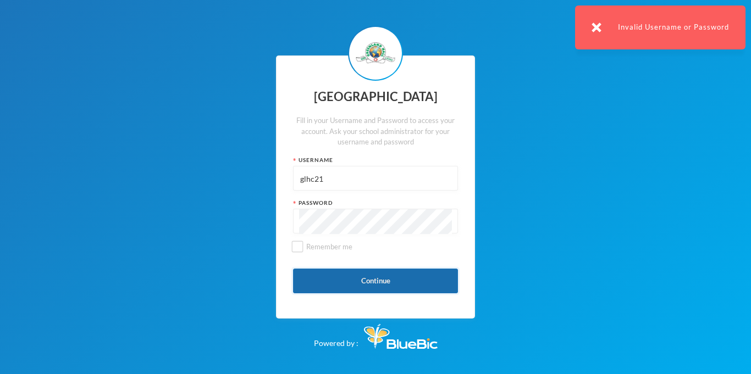
click at [365, 278] on button "Continue" at bounding box center [375, 281] width 165 height 25
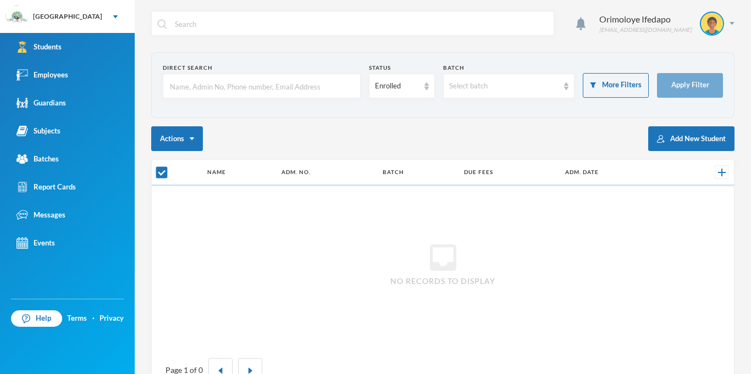
checkbox input "false"
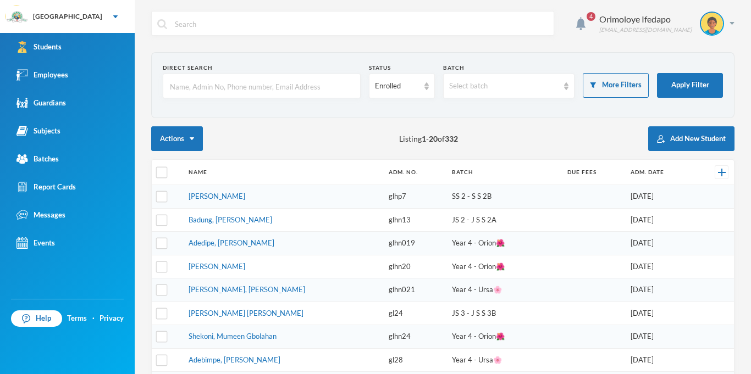
click at [262, 87] on input "text" at bounding box center [262, 86] width 186 height 25
type input "owodolu"
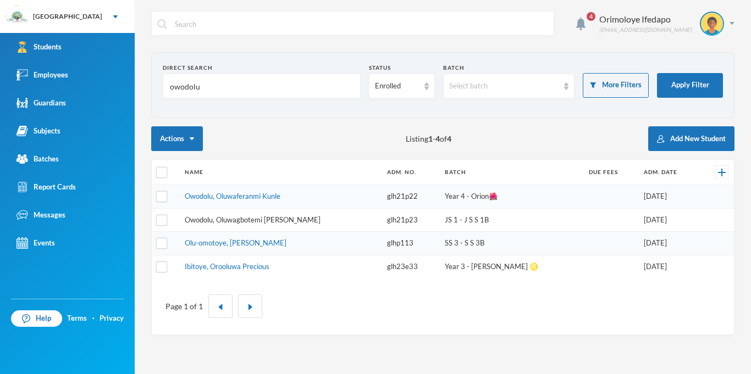
click at [246, 218] on link "Owodolu, Oluwagbotemi Peter" at bounding box center [253, 219] width 136 height 9
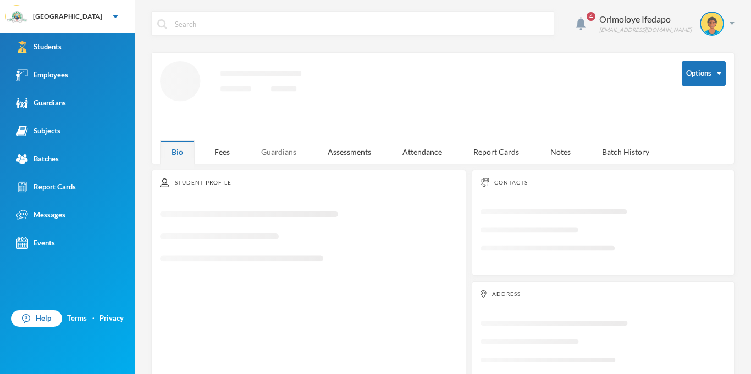
click at [285, 153] on div "Guardians" at bounding box center [278, 152] width 58 height 24
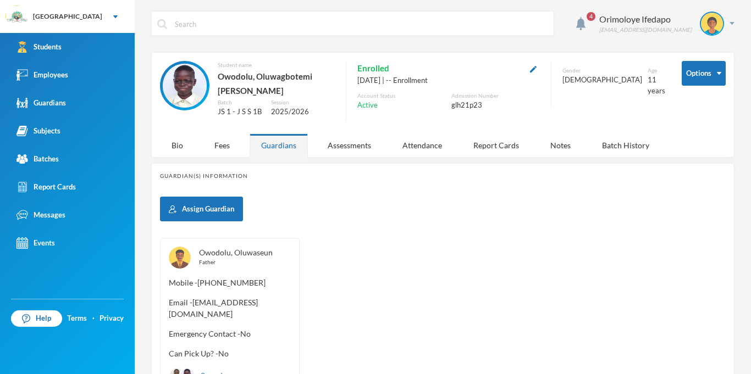
click at [217, 248] on link "Owodolu, Oluwaseun" at bounding box center [236, 252] width 74 height 9
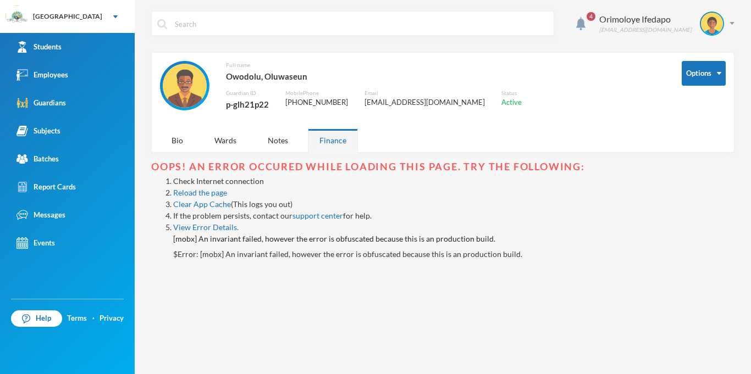
click at [240, 104] on div "p-glh21p22" at bounding box center [247, 104] width 43 height 14
copy div "p-glh21p22"
click at [731, 23] on img at bounding box center [731, 23] width 5 height 3
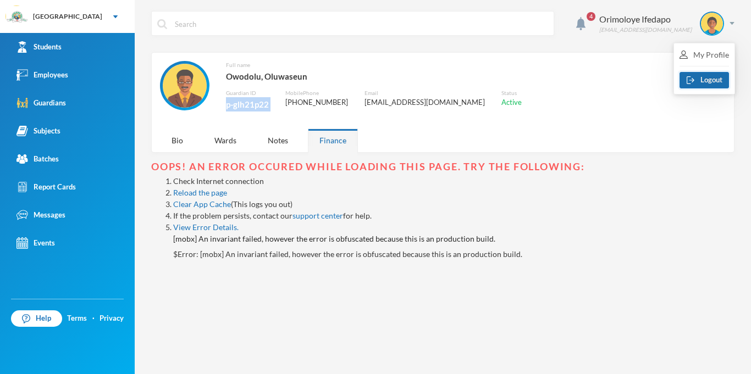
click at [706, 85] on button "Logout" at bounding box center [703, 80] width 49 height 16
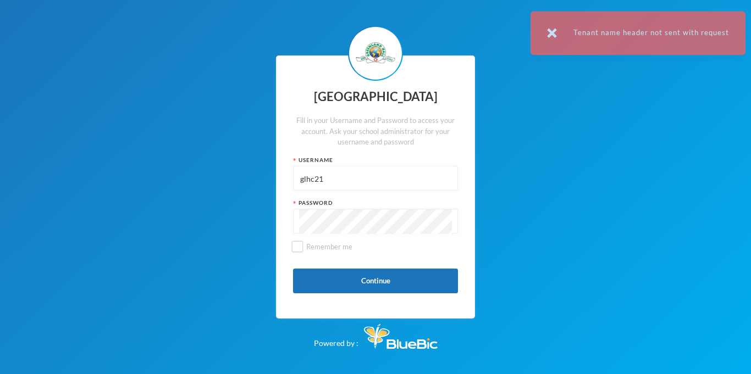
click at [373, 177] on input "glhc21" at bounding box center [375, 179] width 153 height 25
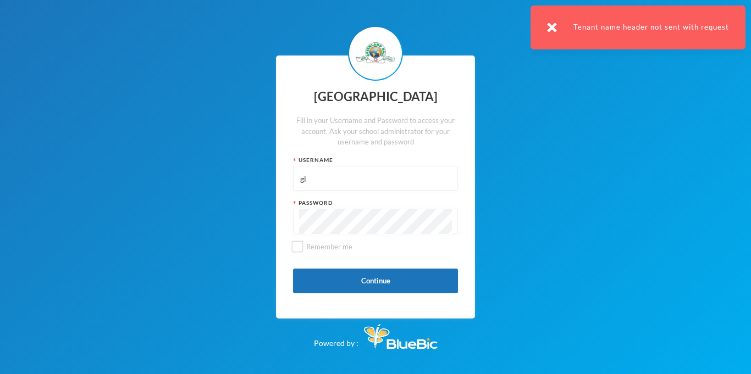
type input "g"
paste input "p-glh21p22"
type input "p-glh21p22"
click at [382, 282] on button "Continue" at bounding box center [375, 281] width 165 height 25
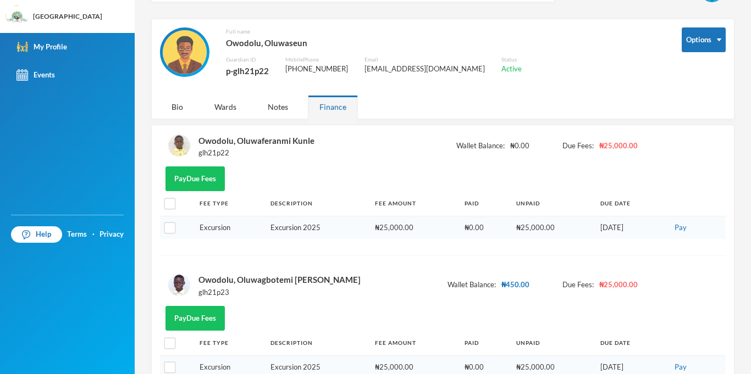
scroll to position [53, 0]
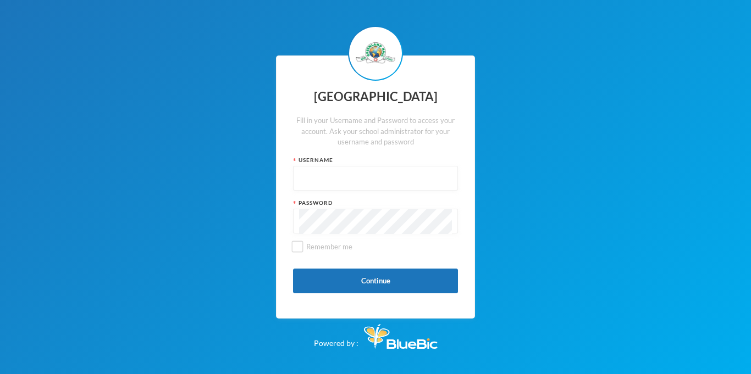
click at [354, 172] on input "text" at bounding box center [375, 179] width 153 height 25
type input "glhc21"
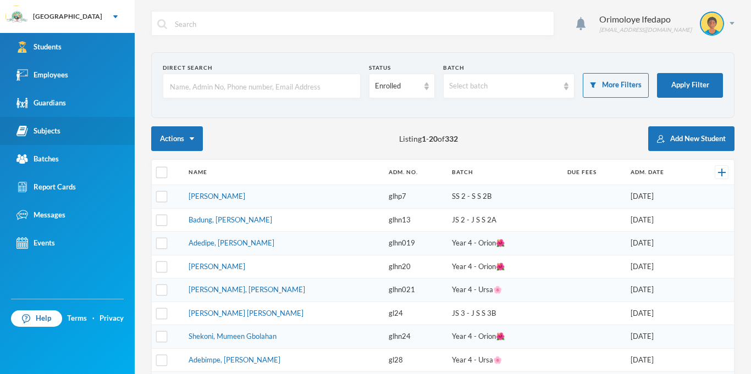
click at [47, 143] on link "Subjects" at bounding box center [67, 131] width 135 height 28
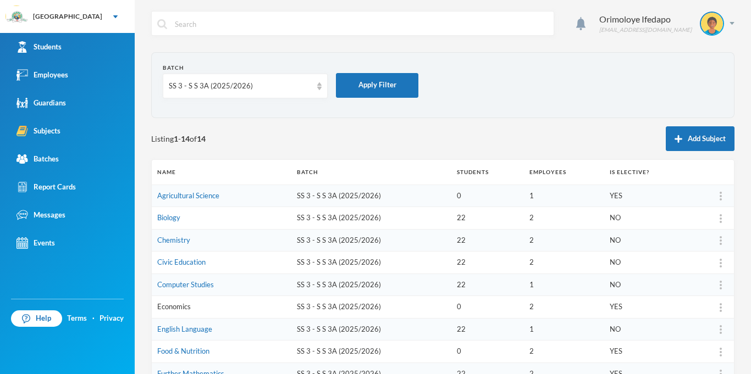
click at [163, 306] on link "Economics" at bounding box center [174, 306] width 34 height 9
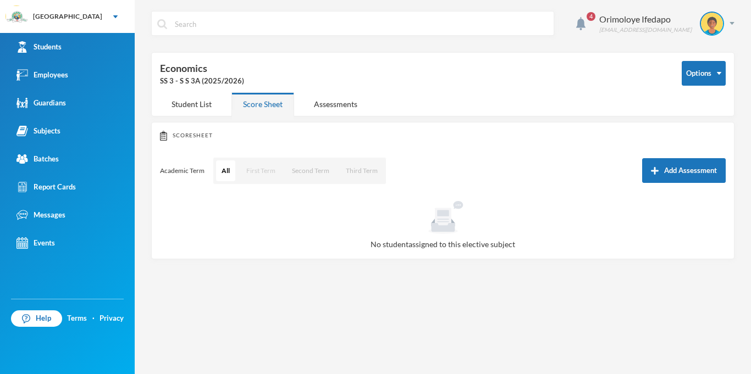
click at [278, 168] on button "First Term" at bounding box center [261, 170] width 40 height 21
click at [666, 180] on button "Add Assessment" at bounding box center [684, 170] width 84 height 25
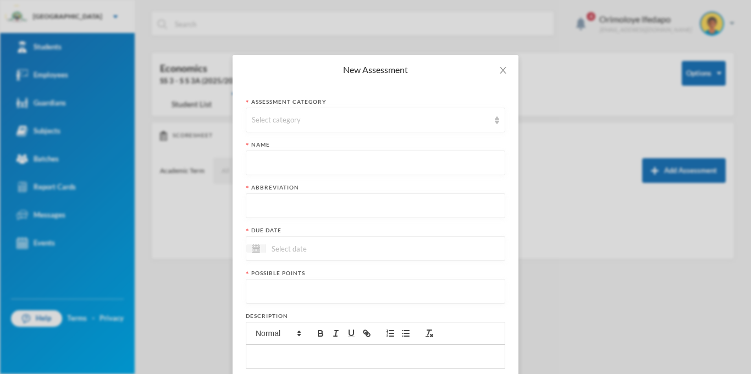
click at [325, 133] on form "Assessment category Select category Name Abbreviation Due date Possible points …" at bounding box center [375, 288] width 259 height 381
click at [309, 118] on div "Select category" at bounding box center [370, 120] width 237 height 11
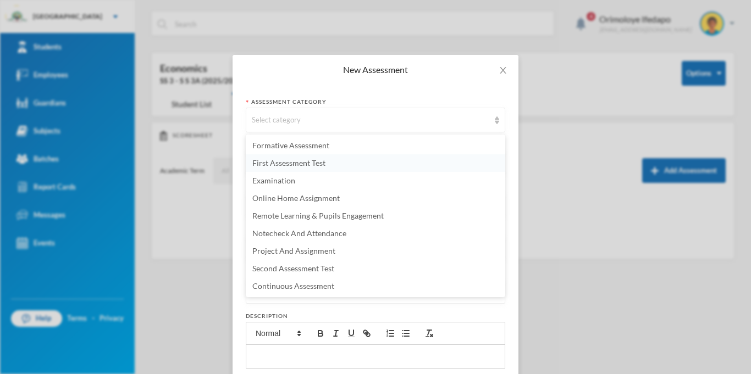
click at [293, 162] on span "First Assessment Test" at bounding box center [288, 162] width 73 height 9
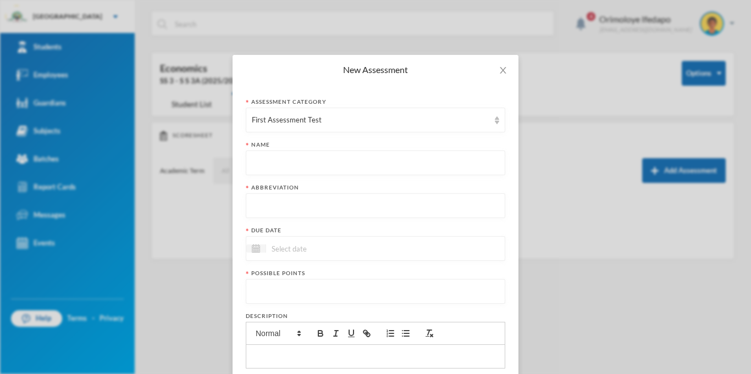
click at [357, 176] on form "Assessment category First Assessment Test Name Abbreviation Due date Possible p…" at bounding box center [375, 288] width 259 height 381
click at [339, 162] on input "text" at bounding box center [375, 163] width 247 height 25
type input "First Continuous Assessment Test"
type input "FCAT"
click at [320, 253] on input at bounding box center [312, 248] width 92 height 13
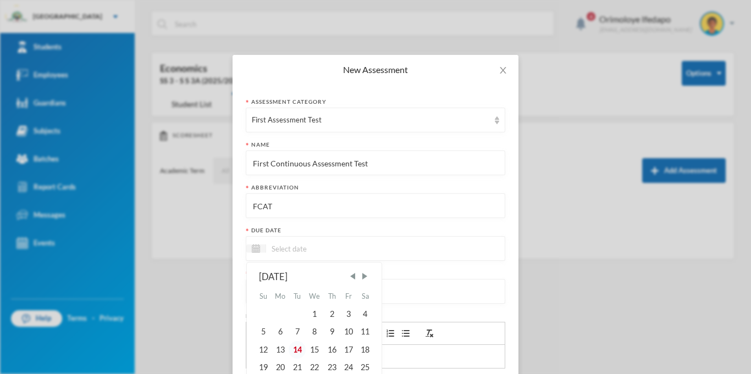
click at [294, 345] on div "14" at bounding box center [296, 350] width 16 height 18
type input "[DATE]"
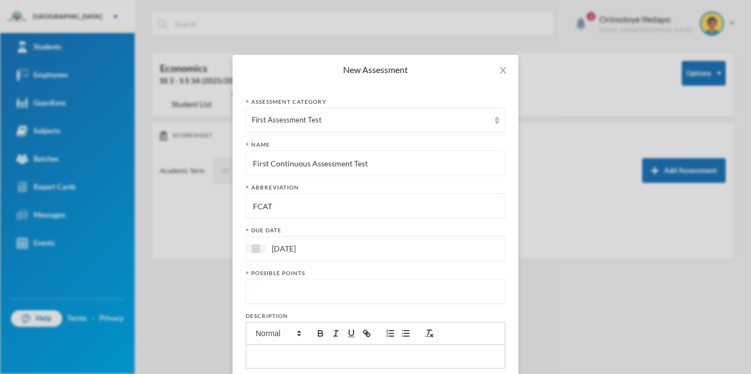
click at [302, 296] on input "number" at bounding box center [375, 292] width 247 height 25
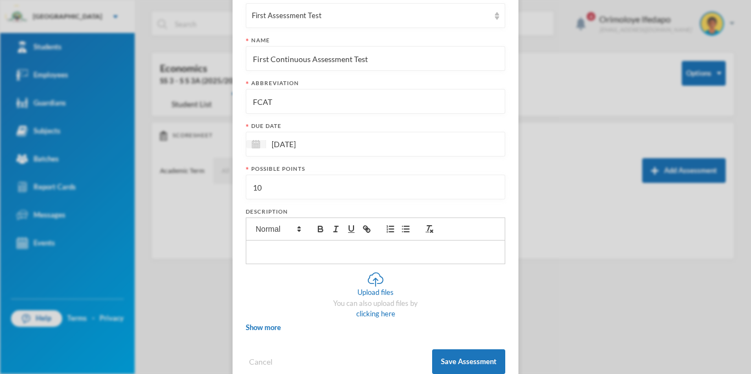
scroll to position [112, 0]
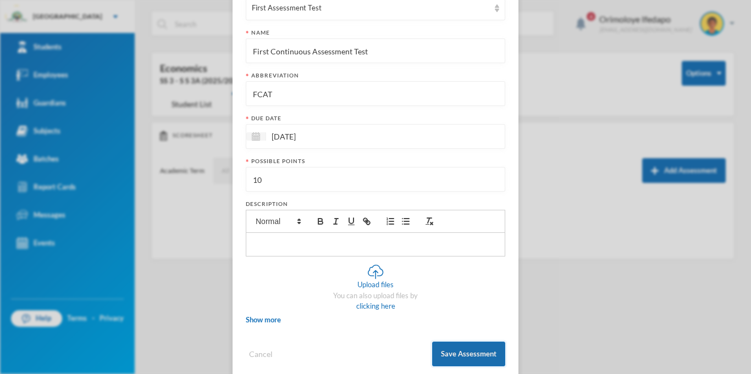
type input "10"
click at [476, 349] on button "Save Assessment" at bounding box center [468, 354] width 73 height 25
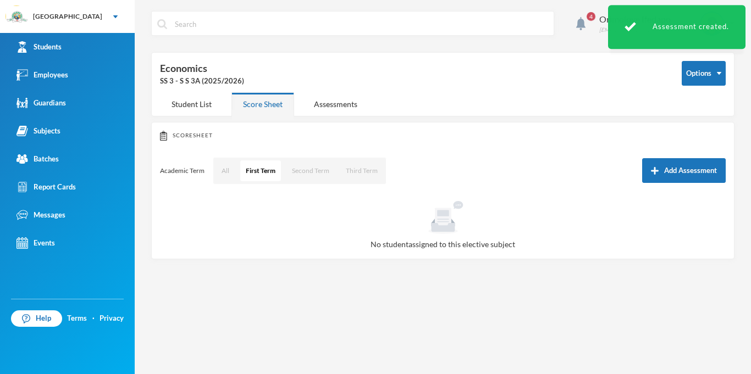
scroll to position [0, 0]
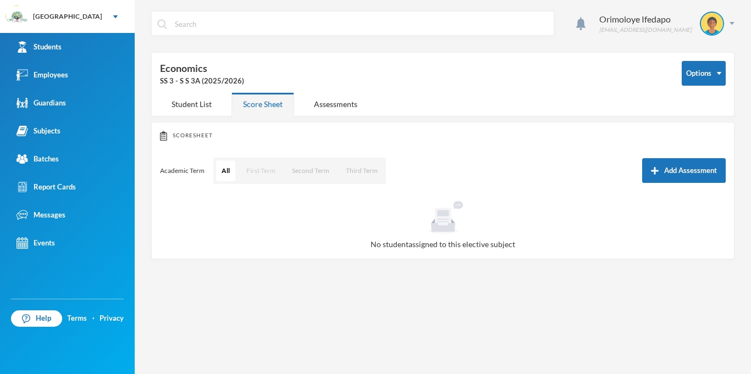
click at [261, 181] on button "First Term" at bounding box center [261, 170] width 40 height 21
click at [328, 113] on div "Assessments" at bounding box center [335, 104] width 66 height 24
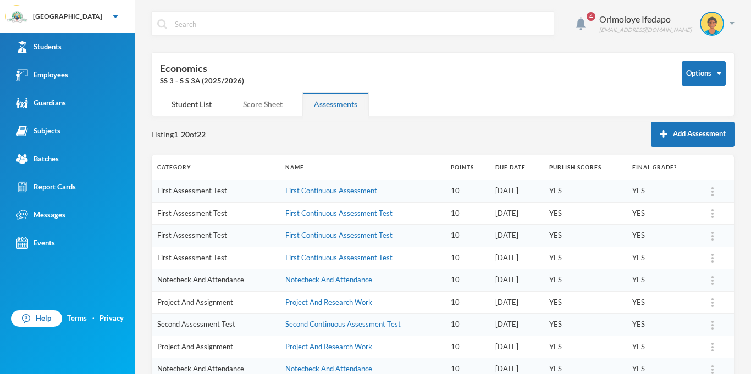
click at [252, 113] on div "Score Sheet" at bounding box center [262, 104] width 63 height 24
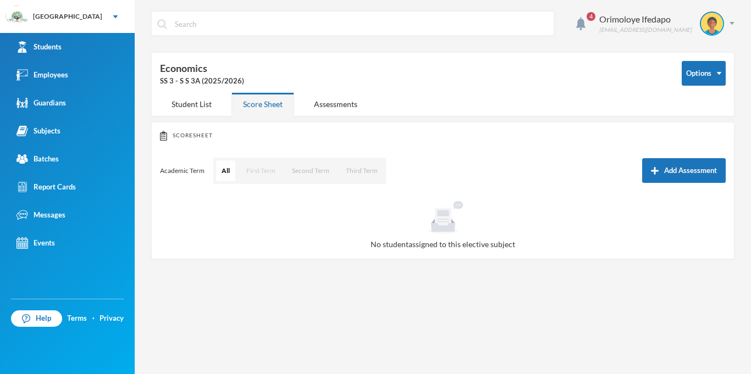
click at [250, 175] on button "First Term" at bounding box center [261, 170] width 40 height 21
click at [250, 175] on button "First Term" at bounding box center [260, 170] width 41 height 21
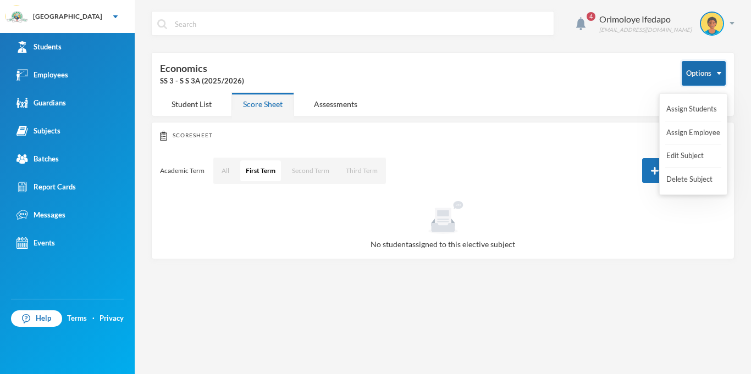
click at [710, 77] on button "Options" at bounding box center [703, 73] width 44 height 25
click at [678, 153] on button "Edit Subject" at bounding box center [687, 156] width 44 height 20
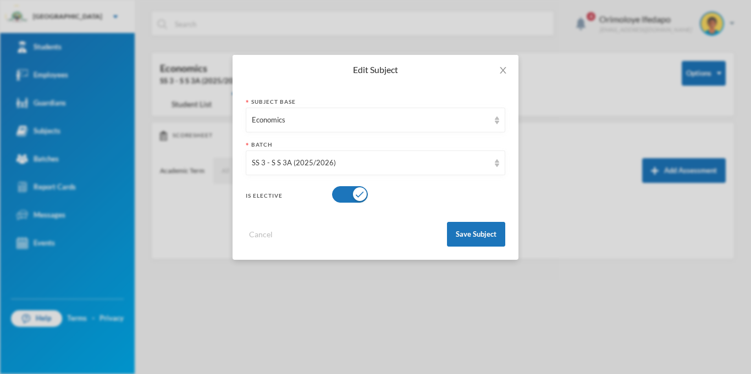
click at [364, 199] on button "button" at bounding box center [350, 194] width 36 height 16
click at [494, 240] on button "Save Subject" at bounding box center [476, 234] width 58 height 25
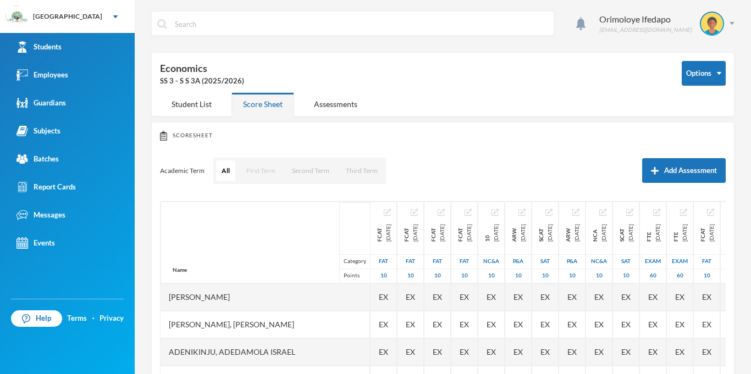
click at [269, 174] on button "First Term" at bounding box center [261, 170] width 40 height 21
click at [339, 104] on div "Assessments" at bounding box center [335, 104] width 66 height 24
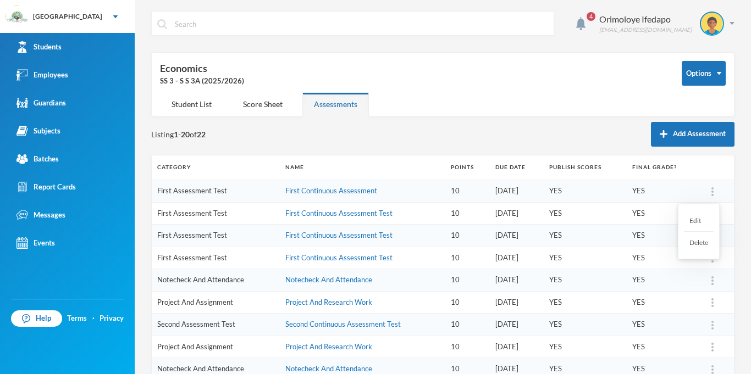
click at [698, 239] on div "Delete" at bounding box center [699, 242] width 30 height 21
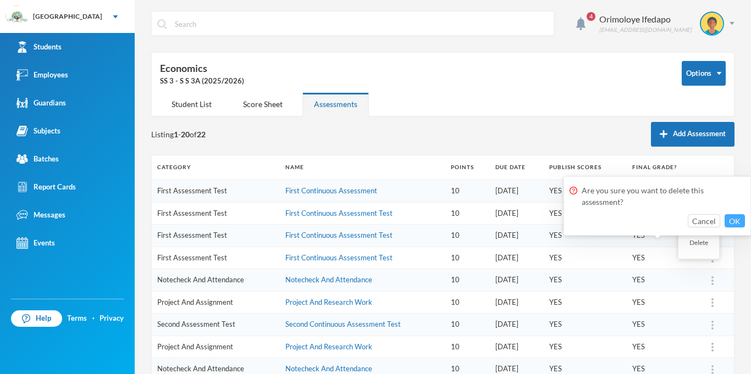
click at [736, 221] on button "OK" at bounding box center [734, 220] width 20 height 13
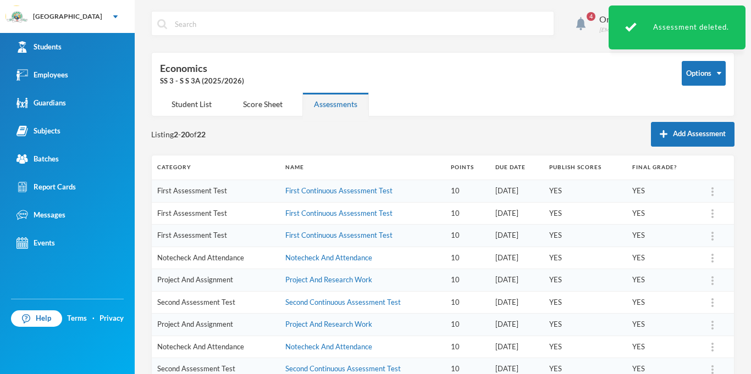
click at [715, 192] on div at bounding box center [711, 191] width 15 height 11
click at [702, 245] on div "Delete" at bounding box center [699, 242] width 30 height 21
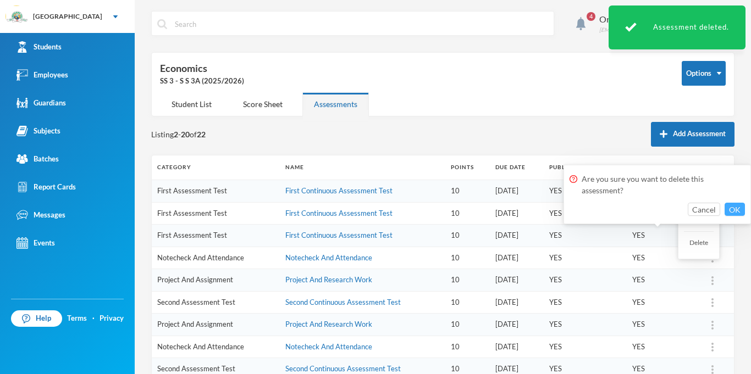
click at [737, 213] on button "OK" at bounding box center [734, 209] width 20 height 13
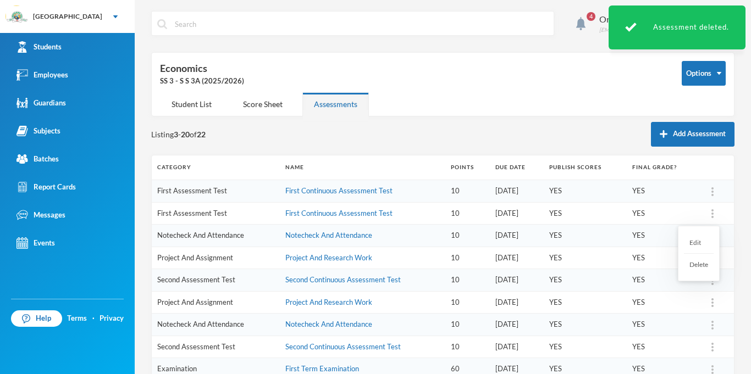
click at [687, 263] on div "Delete" at bounding box center [699, 264] width 30 height 21
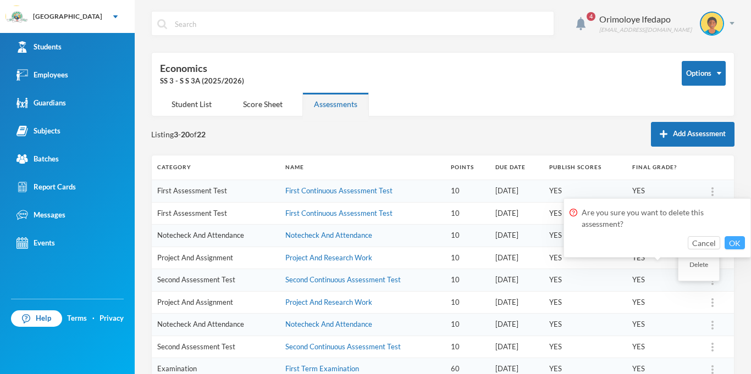
click at [735, 239] on button "OK" at bounding box center [734, 242] width 20 height 13
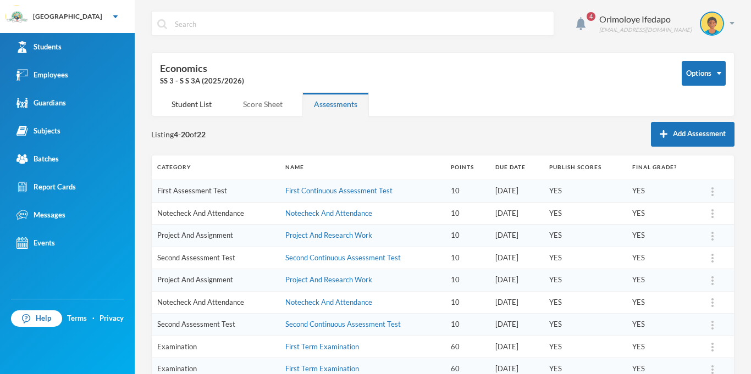
click at [254, 104] on div "Score Sheet" at bounding box center [262, 104] width 63 height 24
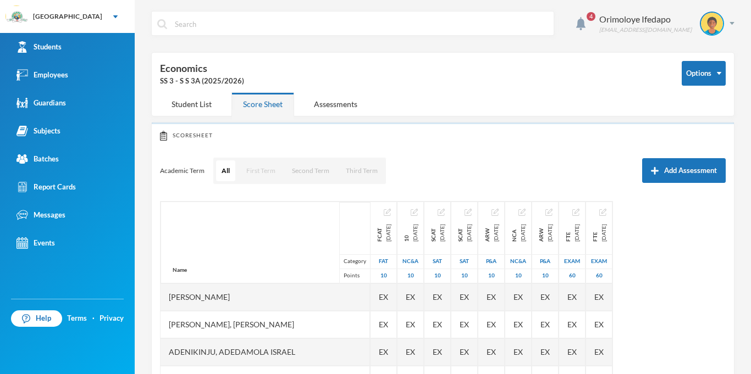
click at [263, 178] on button "First Term" at bounding box center [261, 170] width 40 height 21
click at [310, 177] on button "Second Term" at bounding box center [310, 170] width 48 height 21
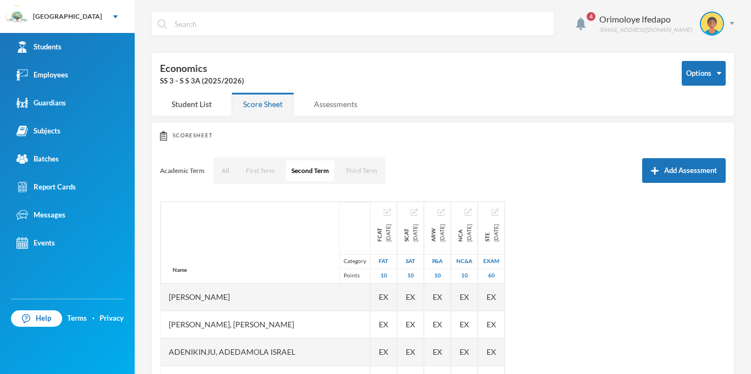
click at [359, 107] on div "Assessments" at bounding box center [335, 104] width 66 height 24
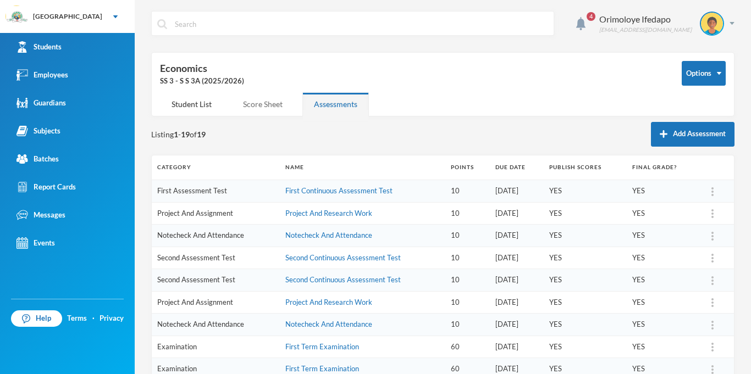
click at [249, 111] on div "Score Sheet" at bounding box center [262, 104] width 63 height 24
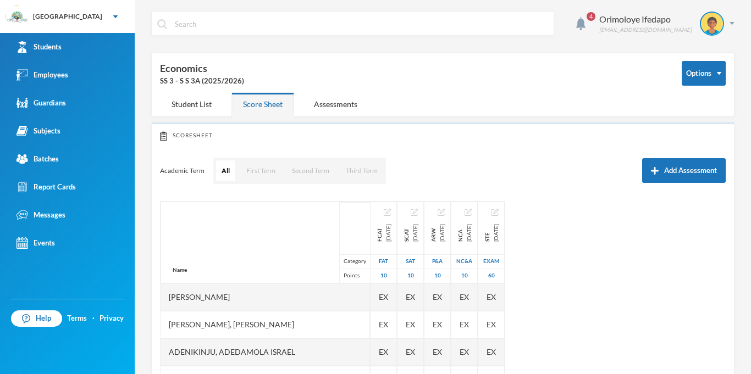
click at [282, 171] on div "All First Term Second Term Third Term" at bounding box center [300, 170] width 174 height 27
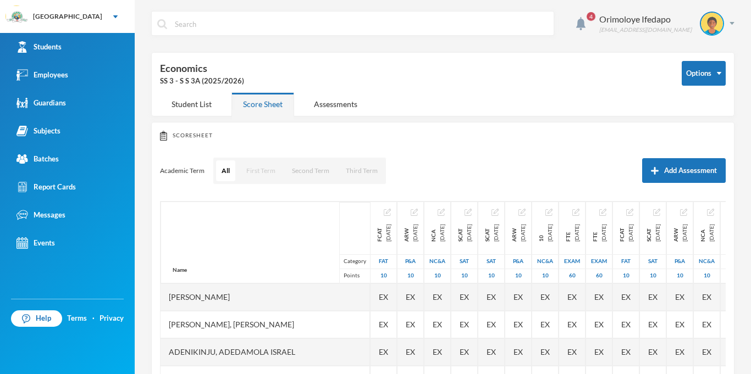
click at [265, 167] on button "First Term" at bounding box center [261, 170] width 40 height 21
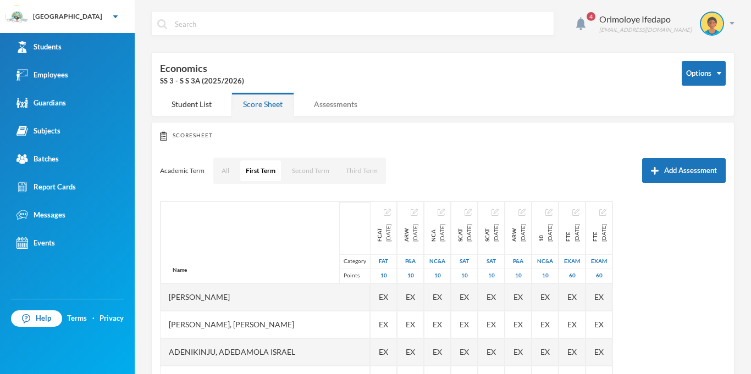
click at [328, 114] on div "Assessments" at bounding box center [335, 104] width 66 height 24
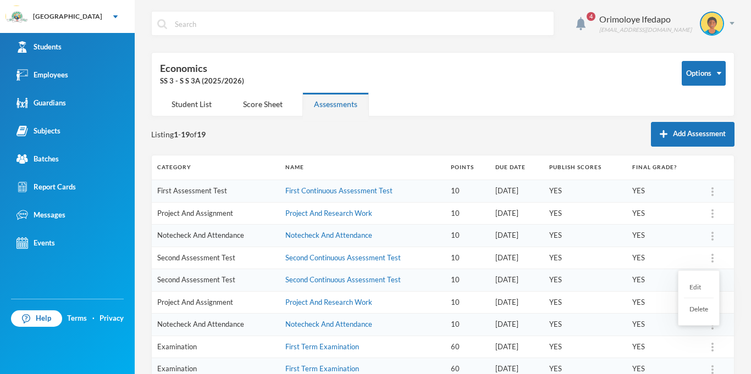
click at [712, 255] on img at bounding box center [712, 258] width 2 height 9
click at [698, 310] on div "Delete" at bounding box center [699, 308] width 30 height 21
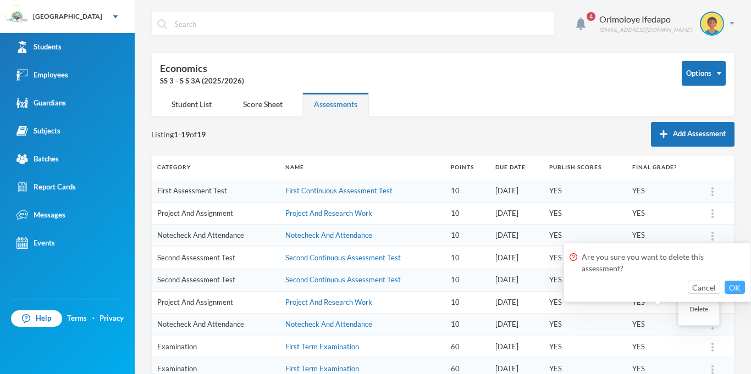
click at [742, 291] on button "OK" at bounding box center [734, 287] width 20 height 13
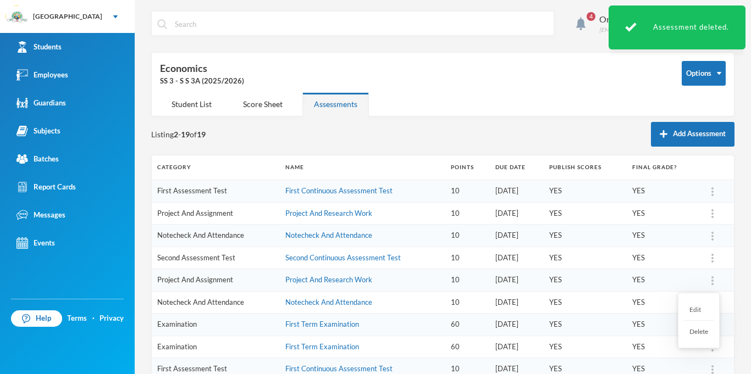
click at [714, 280] on div at bounding box center [711, 280] width 15 height 11
click at [697, 331] on div "Delete" at bounding box center [699, 331] width 30 height 21
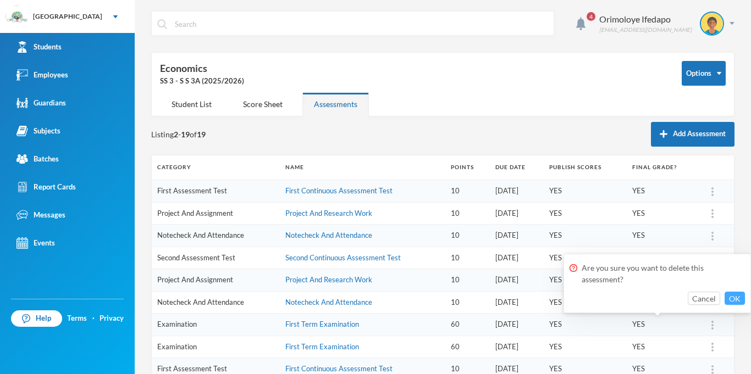
click at [734, 299] on button "OK" at bounding box center [734, 298] width 20 height 13
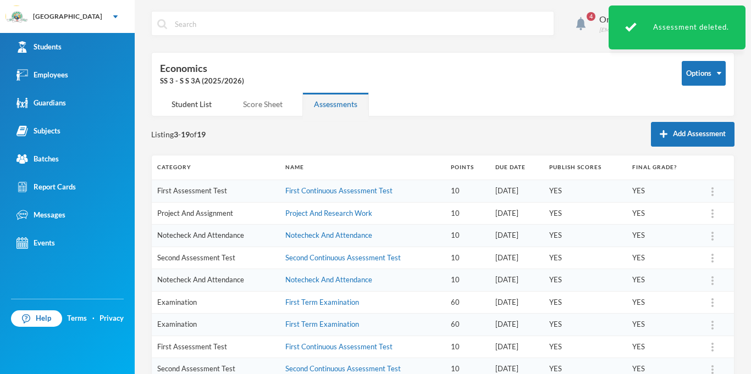
click at [264, 113] on div "Score Sheet" at bounding box center [262, 104] width 63 height 24
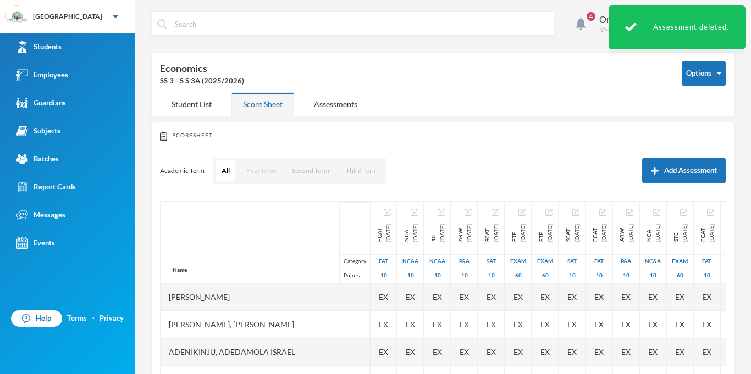
click at [257, 168] on button "First Term" at bounding box center [261, 170] width 40 height 21
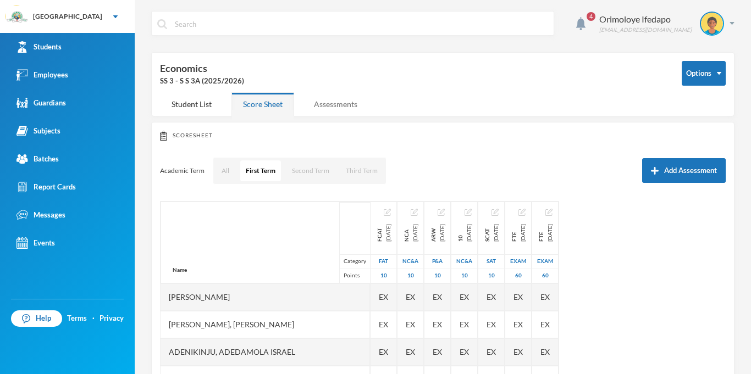
click at [336, 104] on div "Assessments" at bounding box center [335, 104] width 66 height 24
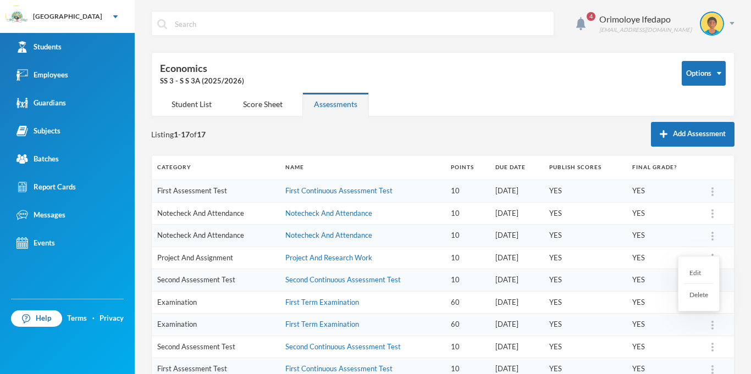
click at [712, 328] on img at bounding box center [712, 325] width 2 height 9
click at [704, 301] on div "Delete" at bounding box center [699, 294] width 30 height 21
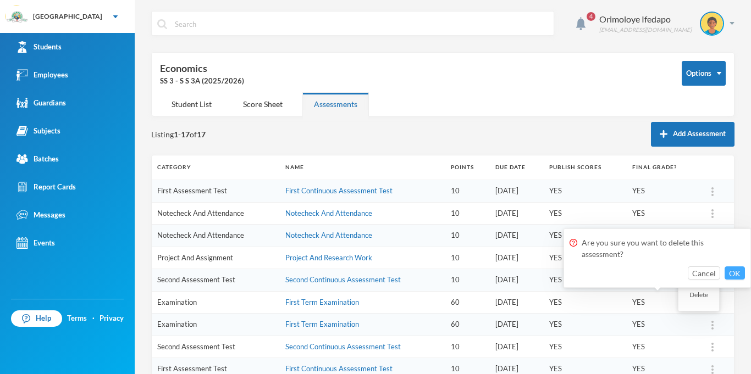
click at [729, 276] on button "OK" at bounding box center [734, 273] width 20 height 13
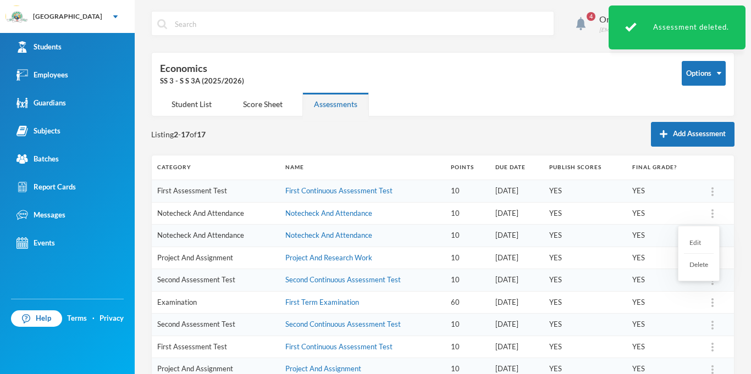
click at [712, 213] on img at bounding box center [712, 213] width 2 height 9
click at [713, 218] on div at bounding box center [711, 213] width 15 height 11
click at [701, 263] on div "Delete" at bounding box center [699, 264] width 30 height 21
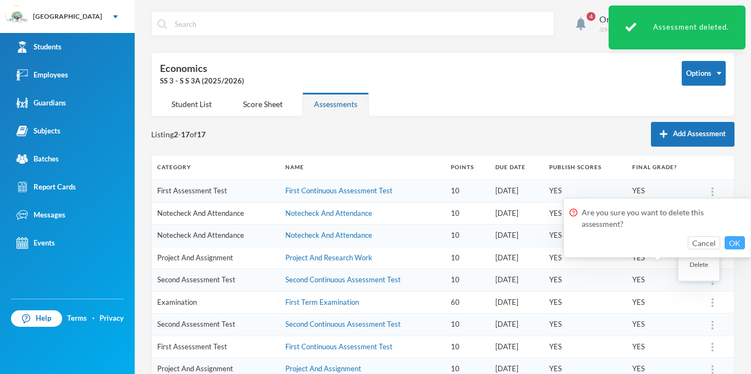
click at [731, 248] on button "OK" at bounding box center [734, 242] width 20 height 13
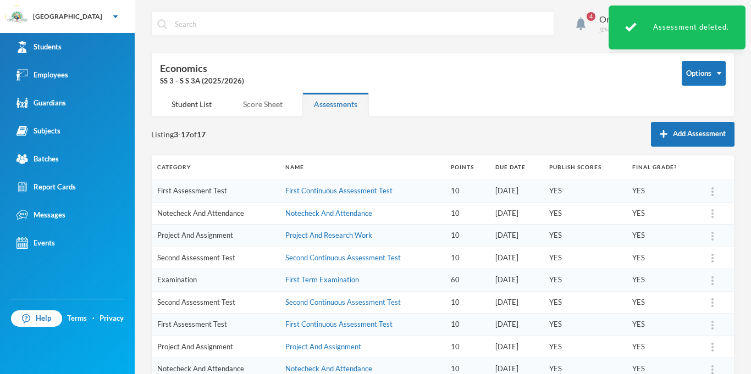
click at [273, 112] on div "Score Sheet" at bounding box center [262, 104] width 63 height 24
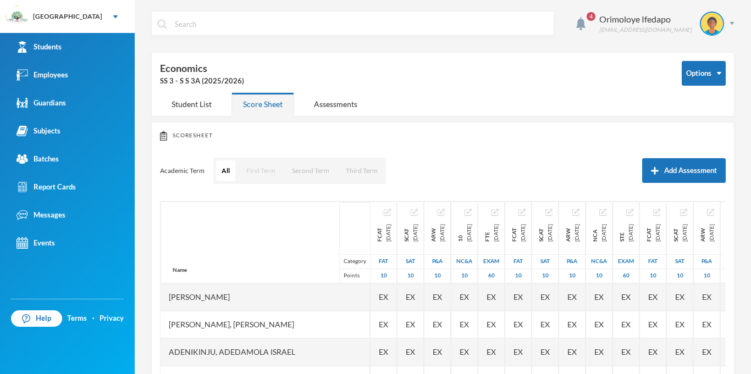
click at [260, 160] on button "First Term" at bounding box center [261, 170] width 40 height 21
